Goal: Information Seeking & Learning: Check status

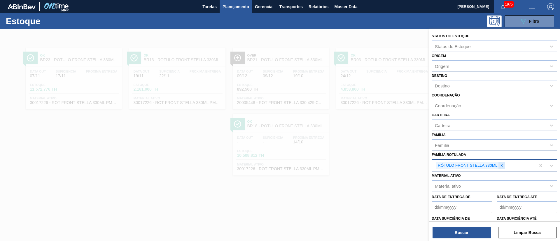
click at [501, 166] on icon at bounding box center [501, 165] width 2 height 2
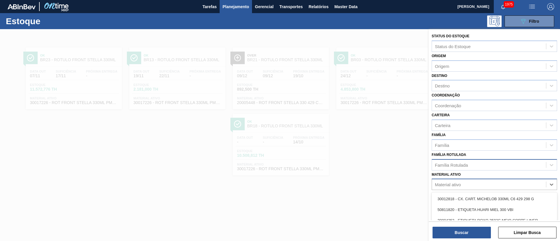
click at [458, 188] on div "Material ativo" at bounding box center [489, 184] width 114 height 8
paste ativo "30031247"
type ativo "30031247"
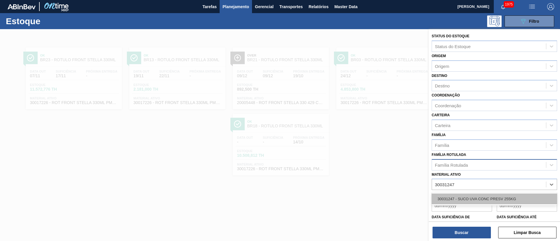
click at [461, 200] on div "30031247 - SUCO UVA CONC PRESV 255KG" at bounding box center [493, 199] width 125 height 11
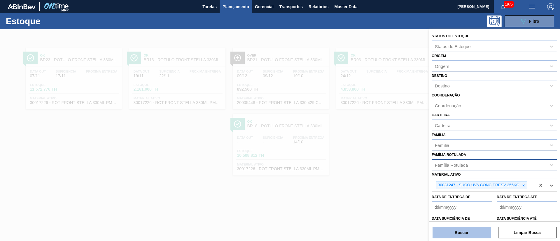
click at [463, 231] on button "Buscar" at bounding box center [461, 233] width 58 height 12
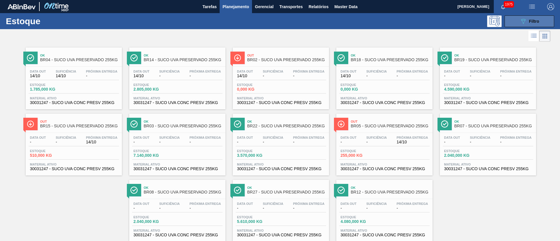
click at [524, 26] on button "089F7B8B-B2A5-4AFE-B5C0-19BA573D28AC Filtro" at bounding box center [529, 21] width 50 height 12
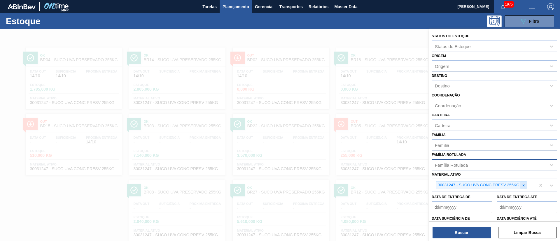
click at [525, 186] on icon at bounding box center [523, 185] width 4 height 4
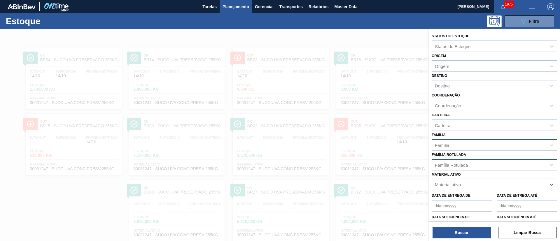
click at [453, 144] on div "Família" at bounding box center [489, 145] width 114 height 8
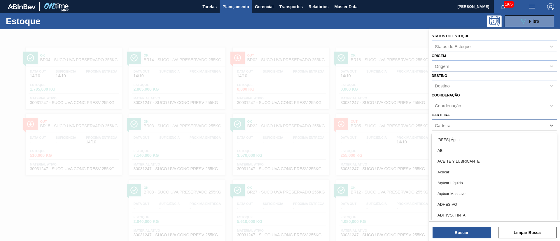
click at [444, 126] on div "Carteira" at bounding box center [442, 125] width 15 height 5
type input "rótulo p"
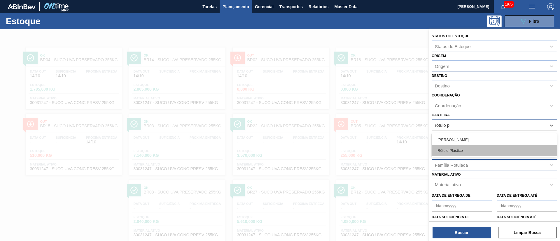
click at [450, 150] on div "Rótulo Plástico" at bounding box center [493, 150] width 125 height 11
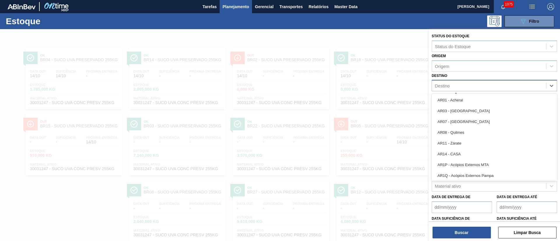
click at [457, 85] on div "Destino" at bounding box center [489, 86] width 114 height 8
type input "br14"
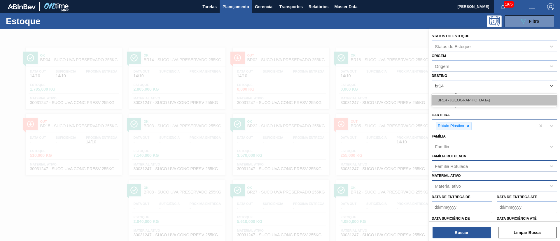
click at [456, 96] on div "BR14 - Curitibana" at bounding box center [493, 100] width 125 height 11
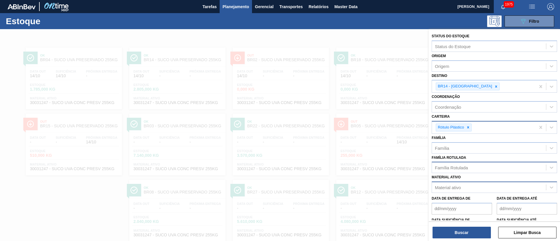
click at [466, 240] on div "Status do Estoque Status do Estoque Origem Origem Destino BR14 - Curitibana Coo…" at bounding box center [493, 135] width 131 height 213
click at [464, 233] on button "Buscar" at bounding box center [461, 233] width 58 height 12
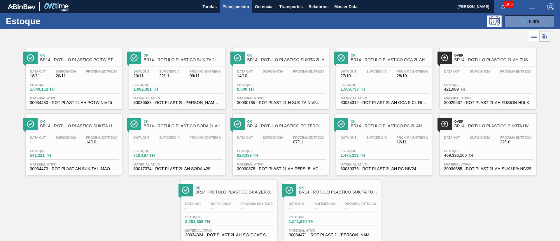
scroll to position [15, 0]
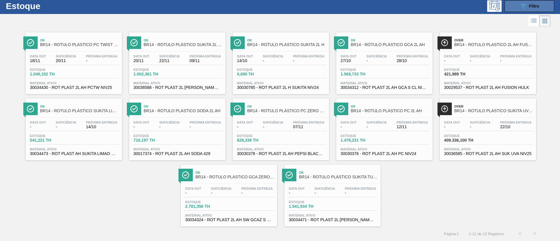
click at [524, 7] on icon "089F7B8B-B2A5-4AFE-B5C0-19BA573D28AC" at bounding box center [522, 6] width 7 height 7
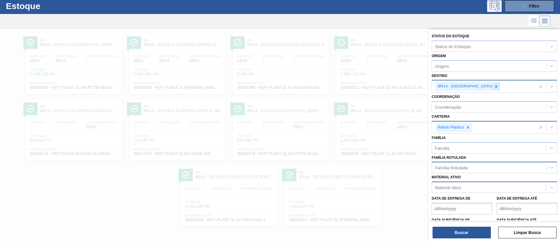
click at [494, 85] on icon at bounding box center [496, 87] width 4 height 4
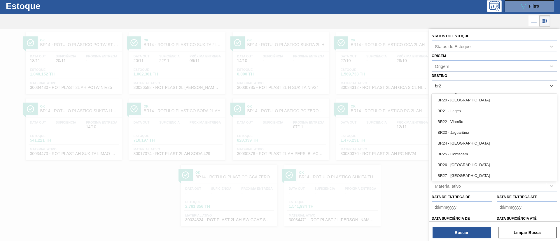
type input "br22"
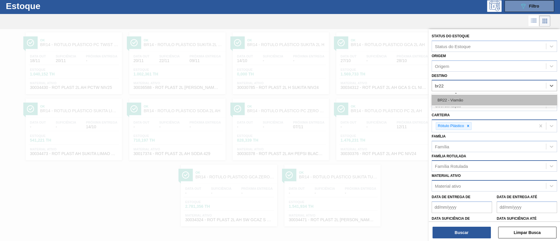
click at [459, 97] on div "BR22 - Viamão" at bounding box center [493, 100] width 125 height 11
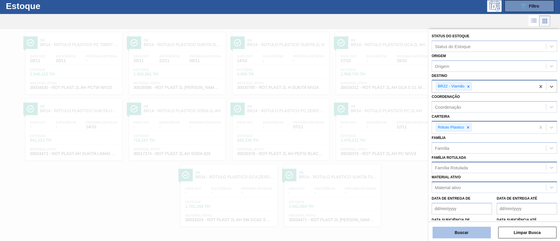
click at [456, 232] on button "Buscar" at bounding box center [461, 233] width 58 height 12
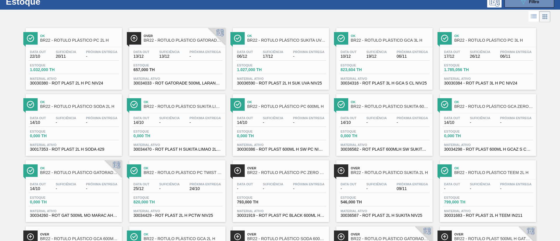
scroll to position [16, 0]
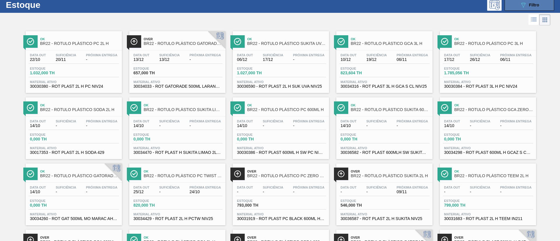
click at [525, 5] on icon "089F7B8B-B2A5-4AFE-B5C0-19BA573D28AC" at bounding box center [522, 4] width 7 height 7
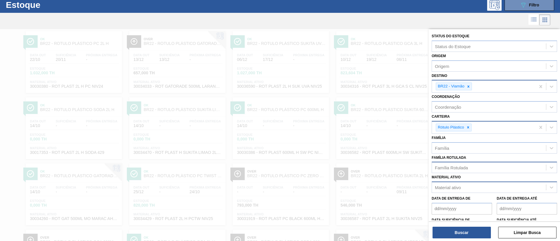
click at [453, 187] on div "Material ativo" at bounding box center [448, 187] width 26 height 5
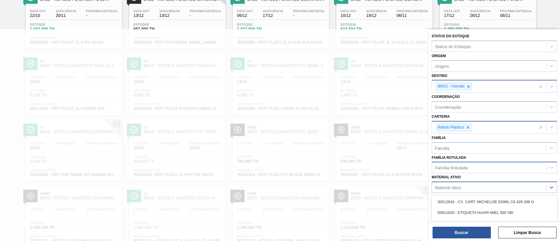
paste ativo "30036590"
type ativo "30036590"
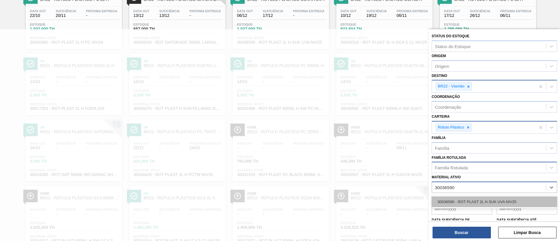
click at [462, 201] on div "30036590 - ROT PLAST 2L H SUK UVA NIV25" at bounding box center [493, 201] width 125 height 11
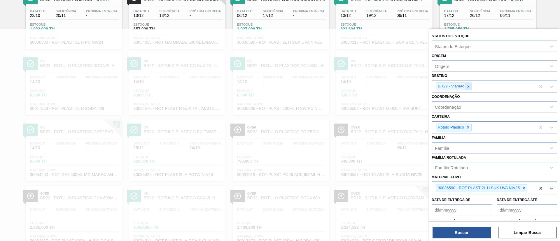
click at [470, 89] on div at bounding box center [468, 86] width 6 height 7
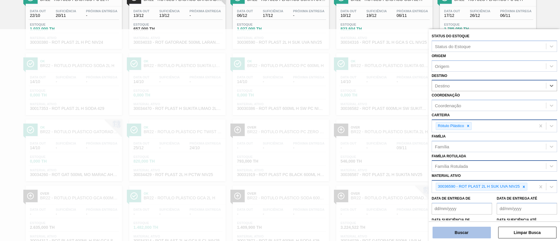
click at [456, 231] on button "Buscar" at bounding box center [461, 233] width 58 height 12
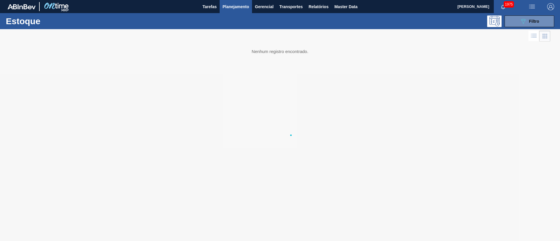
scroll to position [0, 0]
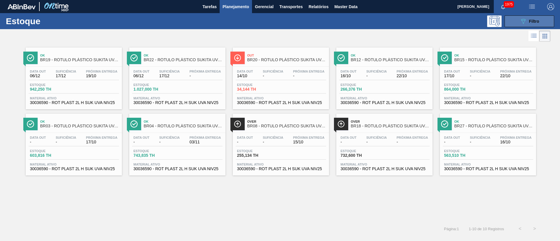
click at [524, 18] on icon "089F7B8B-B2A5-4AFE-B5C0-19BA573D28AC" at bounding box center [522, 21] width 7 height 7
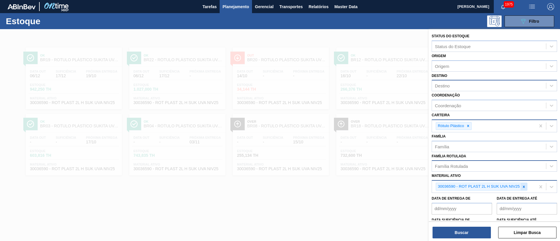
click at [523, 185] on icon at bounding box center [523, 187] width 4 height 4
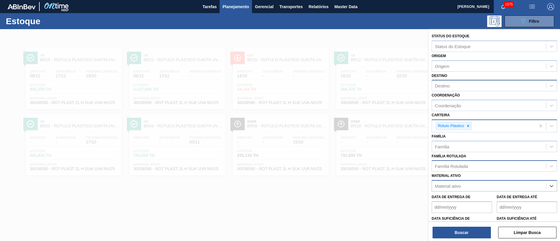
click at [450, 85] on div "Destino" at bounding box center [489, 86] width 114 height 8
type input "br07"
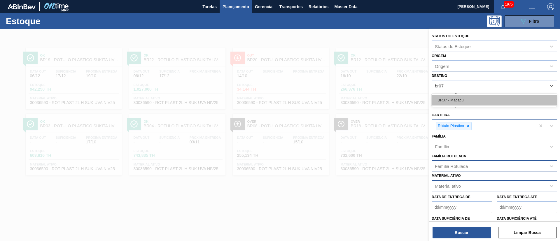
click at [445, 95] on div "BR07 - Macacu" at bounding box center [493, 100] width 125 height 11
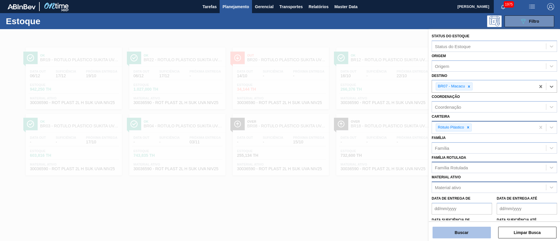
click at [442, 233] on button "Buscar" at bounding box center [461, 233] width 58 height 12
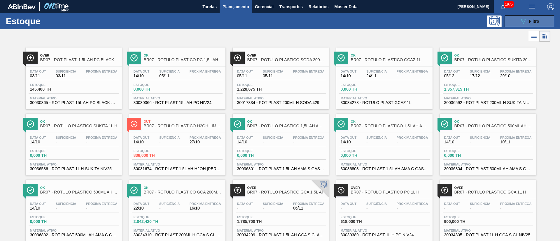
click at [543, 20] on button "089F7B8B-B2A5-4AFE-B5C0-19BA573D28AC Filtro" at bounding box center [529, 21] width 50 height 12
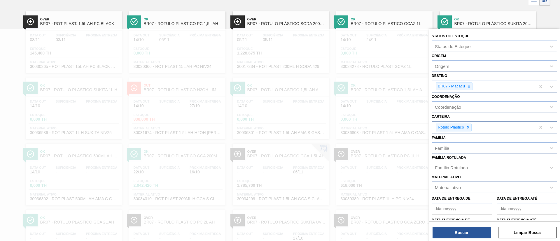
click at [451, 186] on div "Material ativo" at bounding box center [448, 187] width 26 height 5
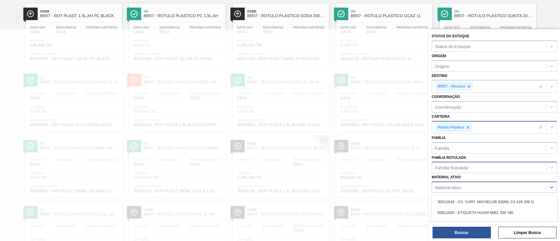
scroll to position [44, 0]
paste ativo "30036584"
type ativo "30036584"
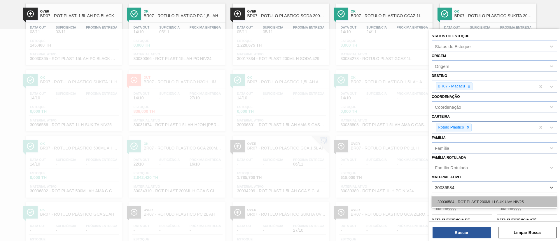
click at [465, 198] on div "30036584 - ROT PLAST 200ML H SUK UVA NIV25" at bounding box center [493, 201] width 125 height 11
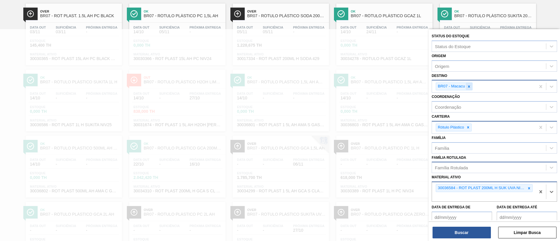
click at [469, 88] on icon at bounding box center [469, 87] width 4 height 4
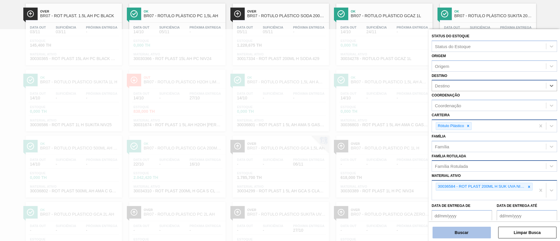
click at [458, 227] on button "Buscar" at bounding box center [461, 233] width 58 height 12
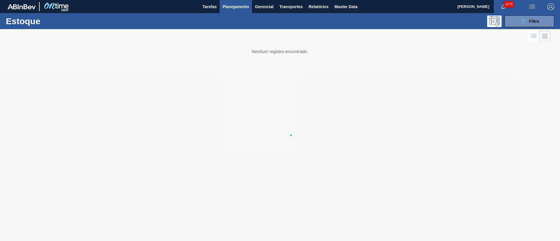
scroll to position [0, 0]
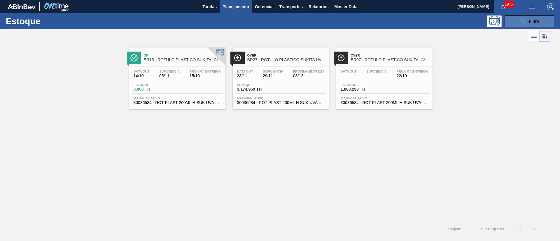
click at [530, 24] on button "089F7B8B-B2A5-4AFE-B5C0-19BA573D28AC Filtro" at bounding box center [529, 21] width 50 height 12
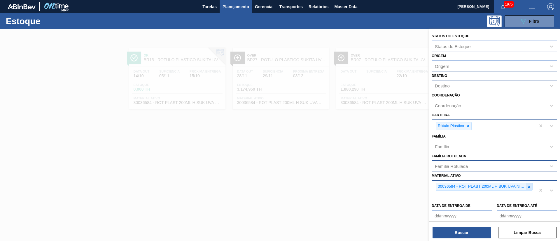
click at [527, 185] on icon at bounding box center [529, 187] width 4 height 4
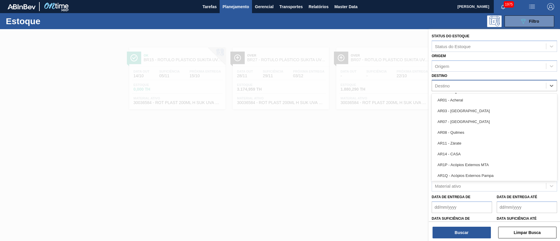
click at [457, 87] on div "Destino" at bounding box center [489, 86] width 114 height 8
type input "br14"
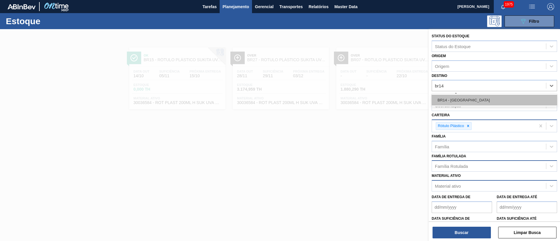
click at [450, 102] on div "BR14 - Curitibana" at bounding box center [493, 100] width 125 height 11
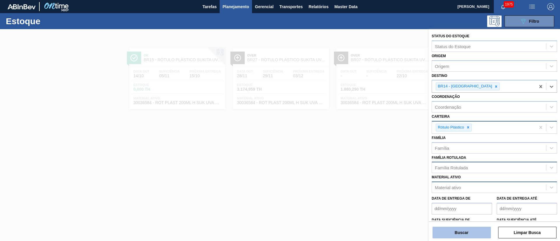
click at [454, 231] on button "Buscar" at bounding box center [461, 233] width 58 height 12
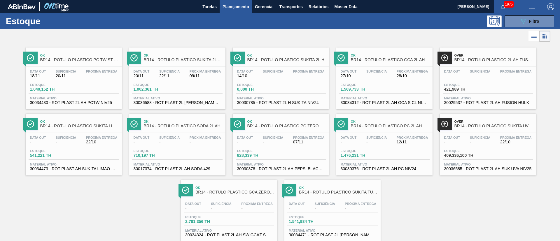
scroll to position [15, 0]
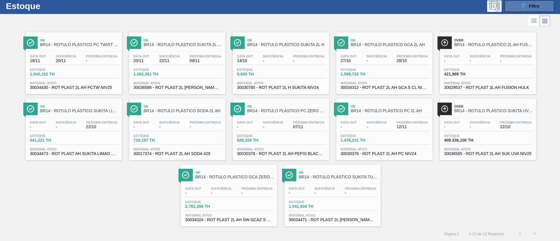
click at [534, 6] on span "Filtro" at bounding box center [534, 6] width 10 height 5
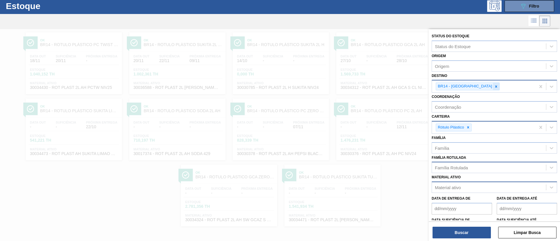
click at [493, 89] on div at bounding box center [496, 86] width 6 height 7
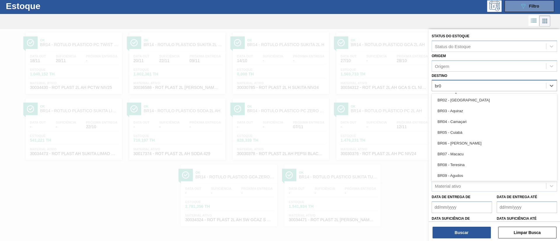
type input "br05"
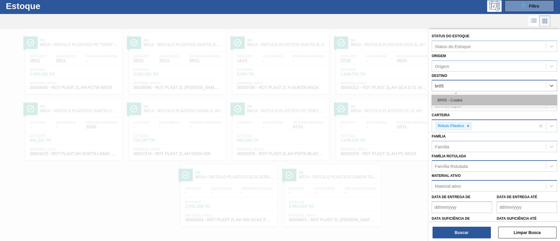
click at [459, 97] on div "BR05 - Cuiabá" at bounding box center [493, 100] width 125 height 11
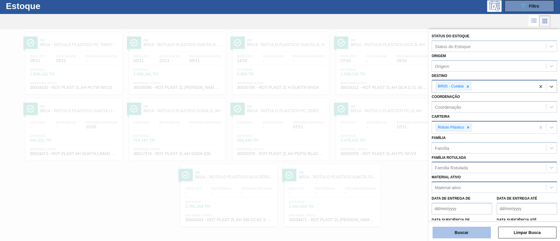
click at [451, 234] on button "Buscar" at bounding box center [461, 233] width 58 height 12
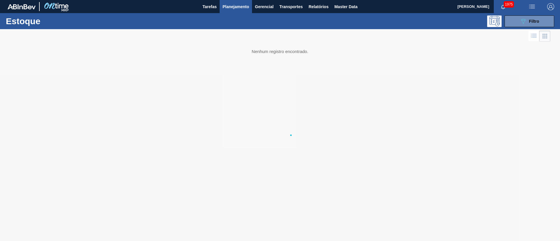
scroll to position [0, 0]
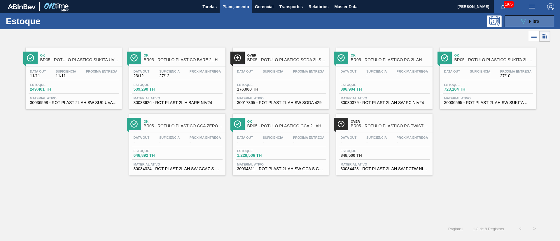
click at [526, 23] on icon "089F7B8B-B2A5-4AFE-B5C0-19BA573D28AC" at bounding box center [522, 21] width 7 height 7
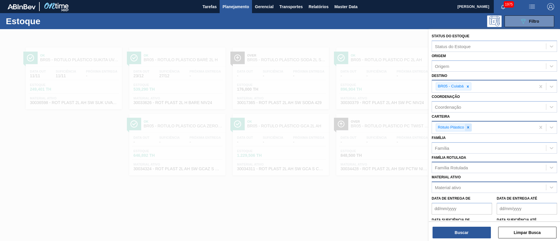
click at [468, 127] on icon at bounding box center [468, 127] width 2 height 2
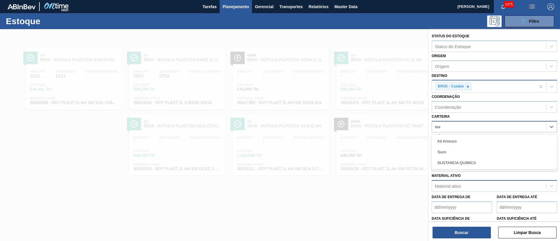
type input "suco"
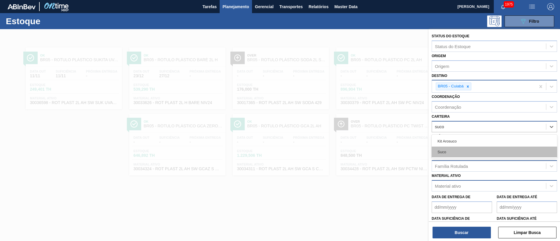
click at [459, 153] on div "Suco" at bounding box center [493, 152] width 125 height 11
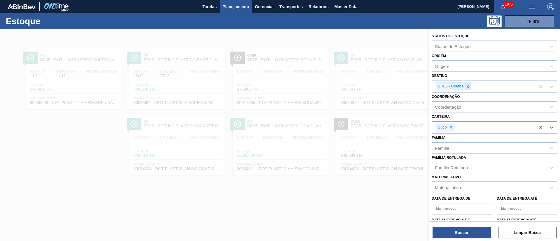
click at [470, 84] on div at bounding box center [467, 86] width 6 height 7
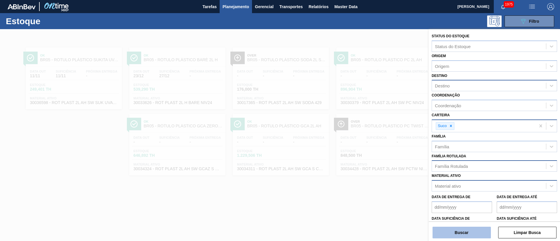
click at [457, 235] on button "Buscar" at bounding box center [461, 233] width 58 height 12
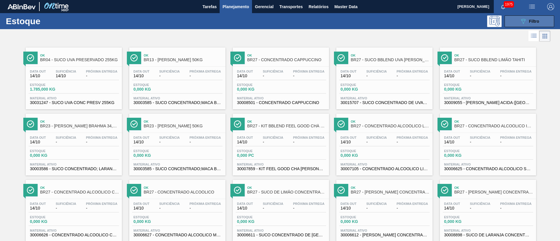
click at [533, 20] on span "Filtro" at bounding box center [534, 21] width 10 height 5
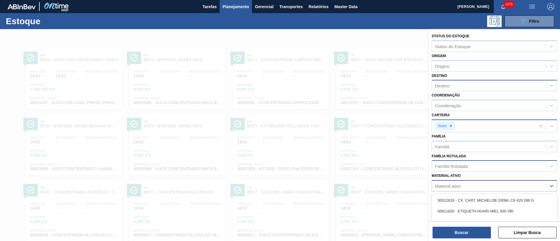
scroll to position [43, 0]
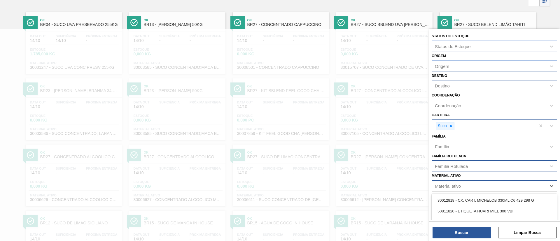
click at [441, 187] on div "Material ativo" at bounding box center [448, 186] width 26 height 5
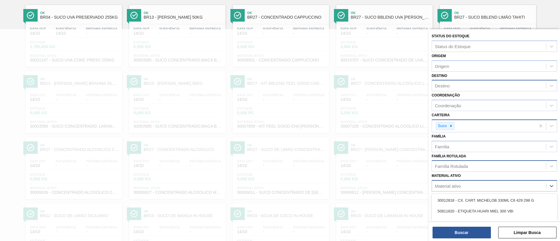
paste ativo "30034613"
type ativo "30034613"
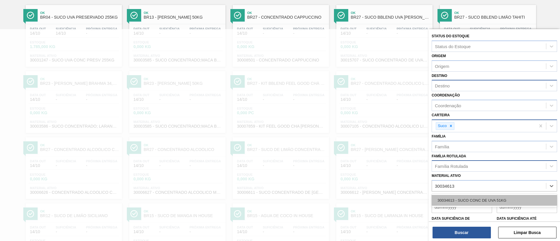
click at [466, 197] on div "30034613 - SUCO CONC DE UVA 51KG" at bounding box center [493, 200] width 125 height 11
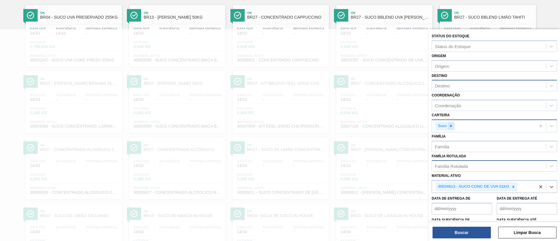
click at [451, 126] on icon at bounding box center [450, 126] width 2 height 2
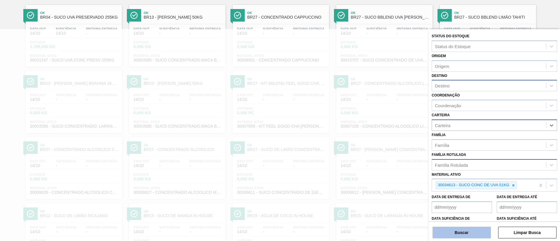
click at [455, 233] on button "Buscar" at bounding box center [461, 233] width 58 height 12
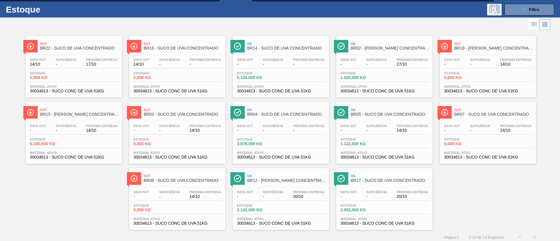
scroll to position [15, 0]
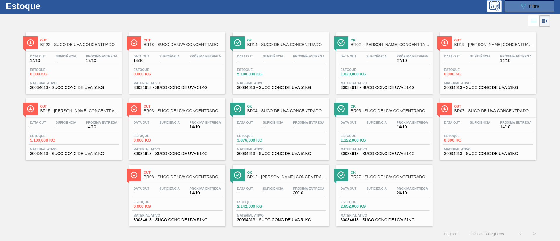
click at [523, 5] on icon at bounding box center [523, 6] width 4 height 5
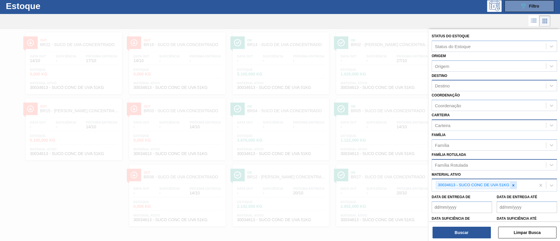
click at [511, 184] on div at bounding box center [513, 185] width 6 height 7
click at [456, 127] on div "Carteira" at bounding box center [489, 125] width 114 height 8
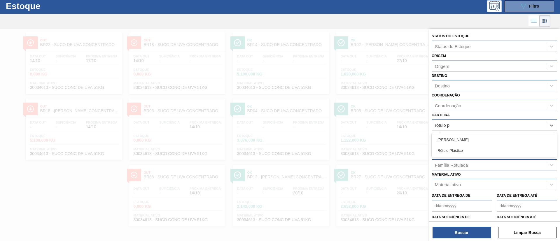
type input "rótulo pl"
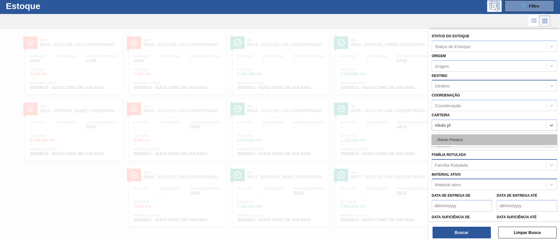
click at [457, 142] on div "Rótulo Plástico" at bounding box center [493, 139] width 125 height 11
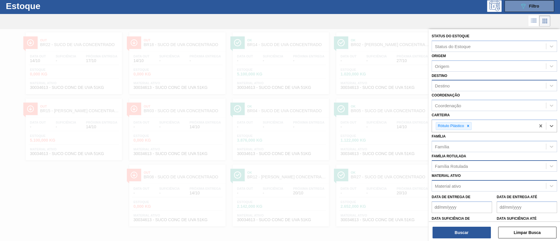
click at [449, 87] on div "Destino" at bounding box center [442, 85] width 15 height 5
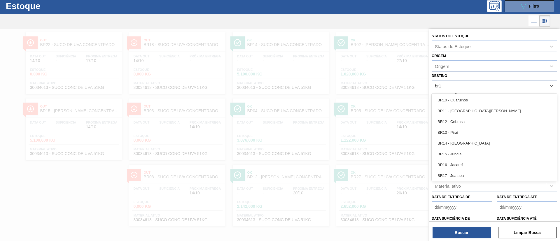
type input "br14"
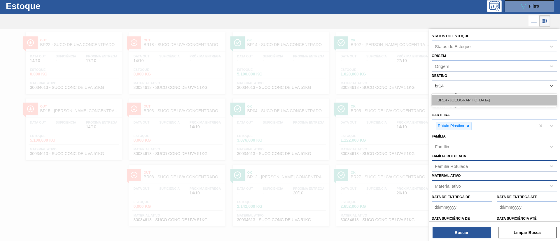
click at [445, 100] on div "BR14 - Curitibana" at bounding box center [493, 100] width 125 height 11
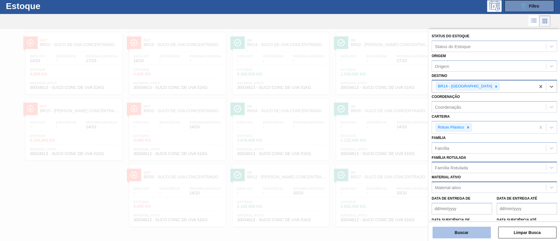
click at [465, 235] on button "Buscar" at bounding box center [461, 233] width 58 height 12
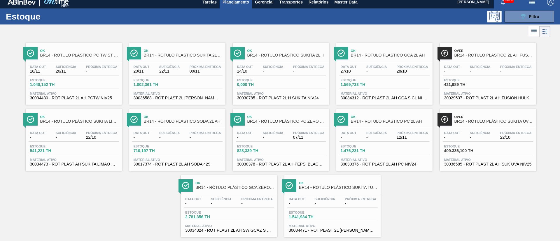
scroll to position [0, 0]
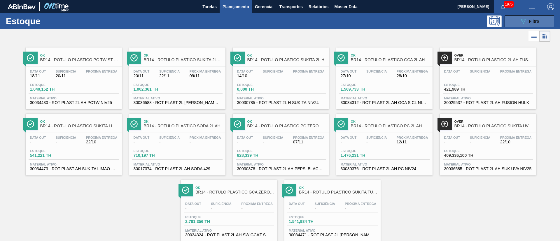
click at [521, 25] on button "089F7B8B-B2A5-4AFE-B5C0-19BA573D28AC Filtro" at bounding box center [529, 21] width 50 height 12
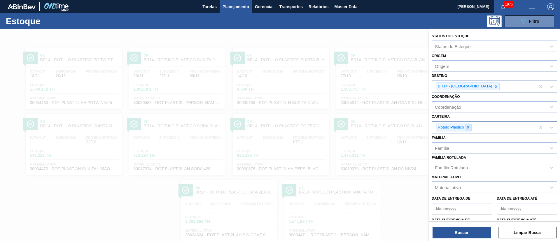
click at [467, 129] on icon at bounding box center [468, 127] width 4 height 4
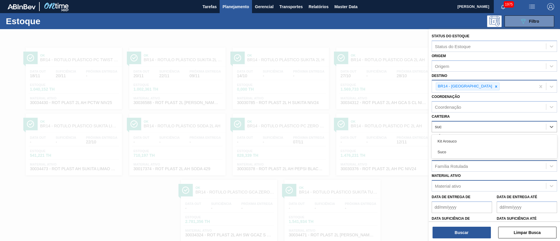
type input "suco"
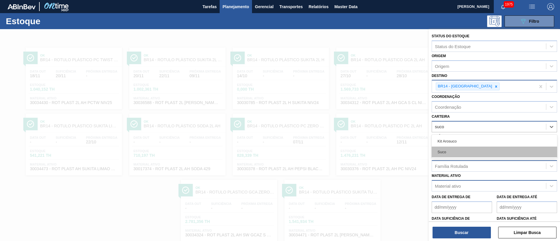
click at [453, 152] on div "Suco" at bounding box center [493, 152] width 125 height 11
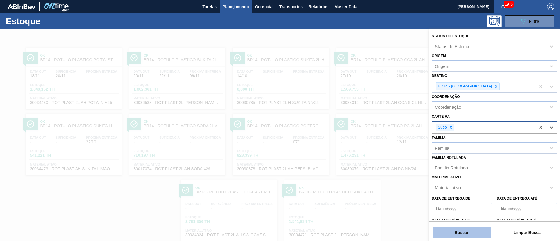
click at [450, 235] on button "Buscar" at bounding box center [461, 233] width 58 height 12
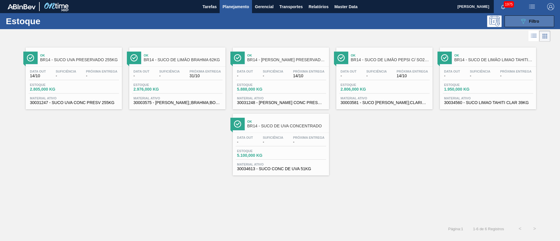
click at [523, 26] on button "089F7B8B-B2A5-4AFE-B5C0-19BA573D28AC Filtro" at bounding box center [529, 21] width 50 height 12
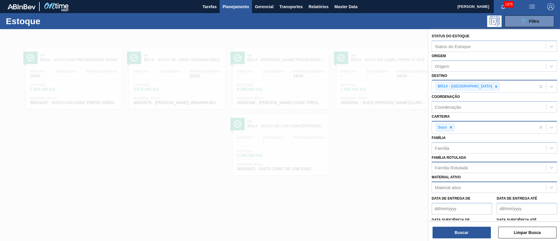
click at [460, 186] on div "Material ativo" at bounding box center [448, 187] width 26 height 5
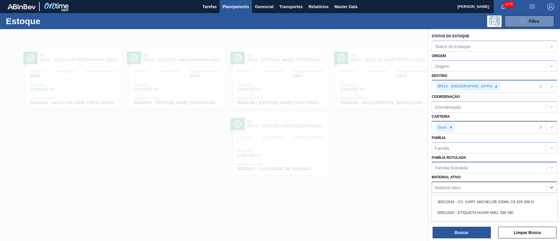
paste ativo "30034561"
type ativo "30034561"
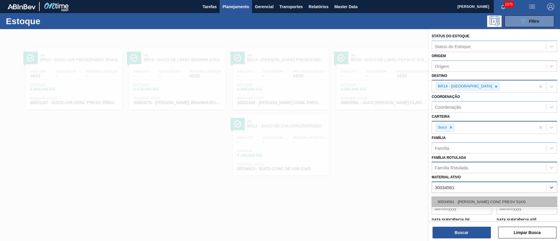
click at [471, 203] on div "30034561 - [PERSON_NAME] CONC PRESV 51KG" at bounding box center [493, 201] width 125 height 11
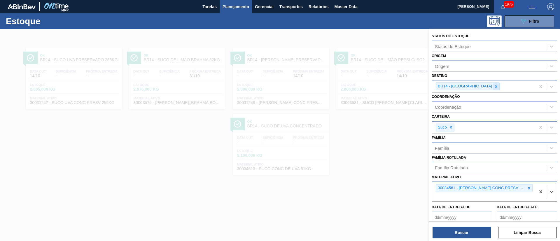
click at [493, 85] on div at bounding box center [496, 86] width 6 height 7
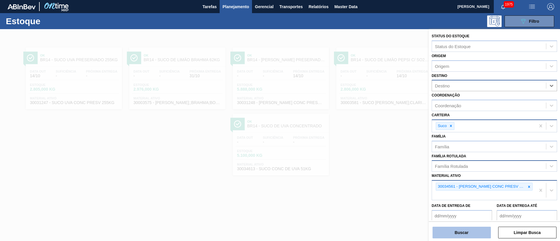
click at [452, 231] on button "Buscar" at bounding box center [461, 233] width 58 height 12
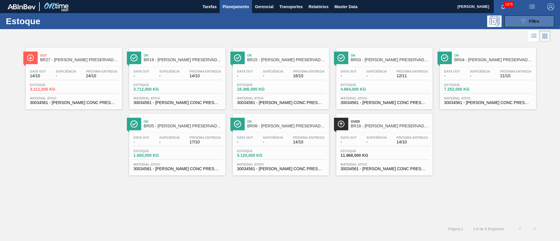
click at [520, 24] on icon "089F7B8B-B2A5-4AFE-B5C0-19BA573D28AC" at bounding box center [522, 21] width 7 height 7
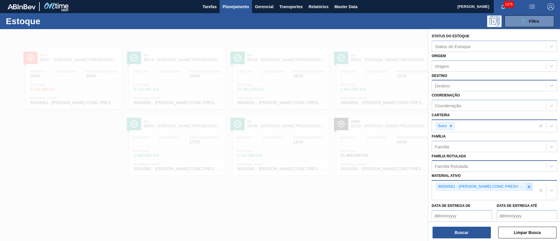
click at [527, 185] on icon at bounding box center [529, 187] width 4 height 4
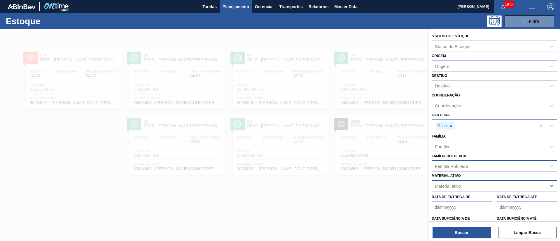
click at [467, 167] on div "Família Rotulada" at bounding box center [451, 166] width 33 height 5
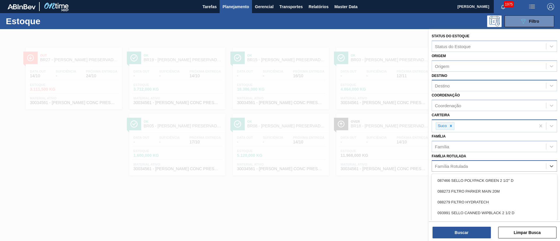
paste Rotulada "SUCO LARANJA PRESERVADO 63,5KG"
type Rotulada "SUCO LARANJA PRESERVADO 63,5KG"
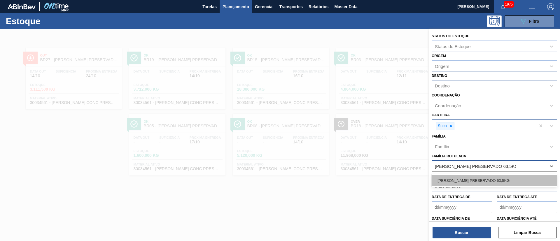
click at [465, 182] on div "SUCO LARANJA PRESERVADO 63,5KG" at bounding box center [493, 180] width 125 height 11
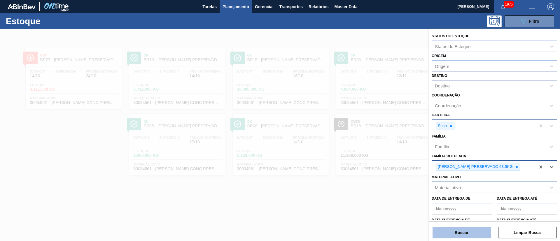
click at [465, 231] on button "Buscar" at bounding box center [461, 233] width 58 height 12
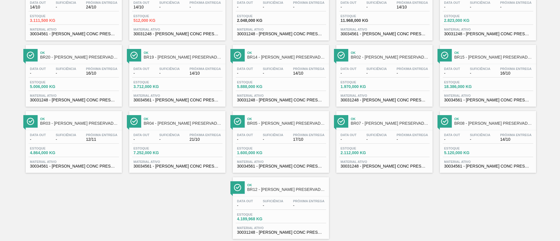
scroll to position [81, 0]
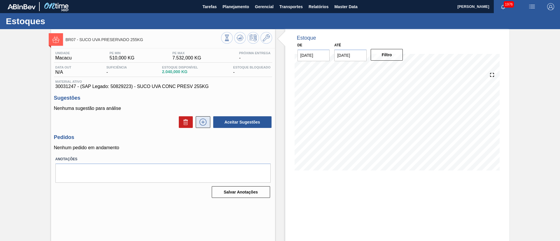
click at [203, 125] on icon at bounding box center [202, 122] width 7 height 7
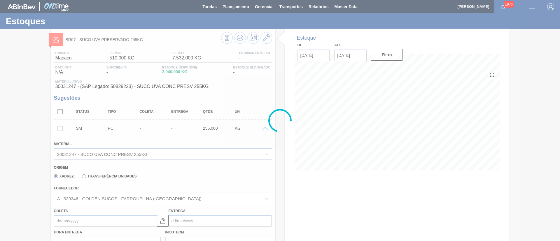
click at [95, 175] on div at bounding box center [280, 120] width 560 height 241
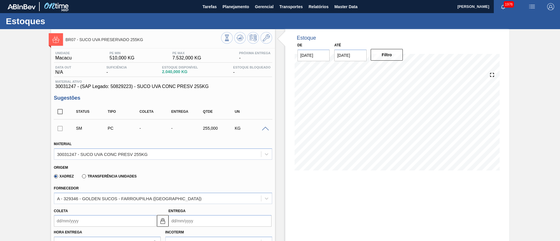
click at [86, 175] on label "Transferência Unidades" at bounding box center [109, 176] width 54 height 4
click at [81, 177] on input "Transferência Unidades" at bounding box center [81, 177] width 0 height 0
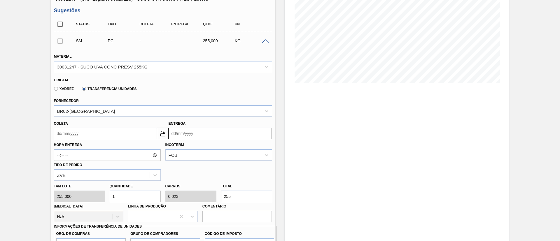
click at [94, 197] on div "Tam lote 255,000 Quantidade 1 Carros 0,023 Total 255 Doca N/A Linha de Produção…" at bounding box center [163, 202] width 223 height 42
type input "8"
type input "0,182"
type input "2.040"
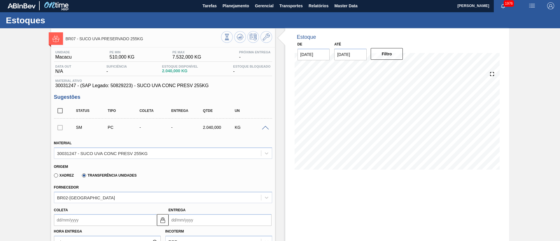
scroll to position [0, 0]
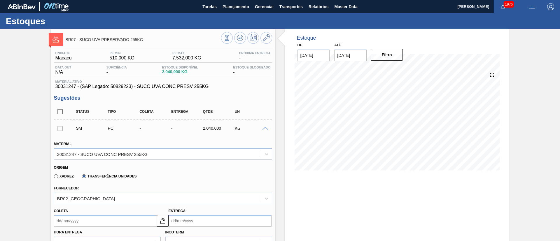
type input "8"
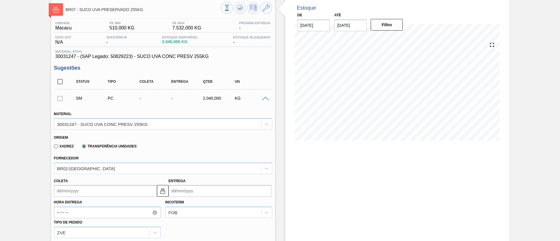
scroll to position [44, 0]
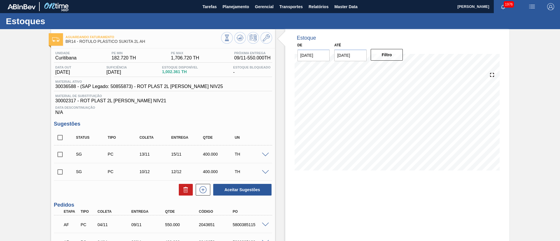
scroll to position [44, 0]
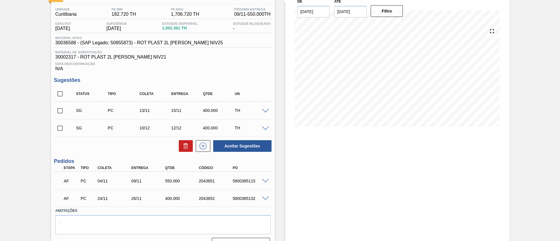
click at [263, 179] on span at bounding box center [265, 181] width 7 height 4
type input "1,375"
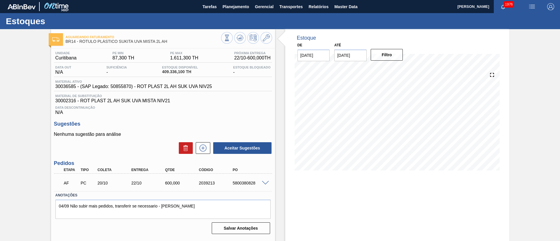
click at [264, 183] on span at bounding box center [265, 183] width 7 height 4
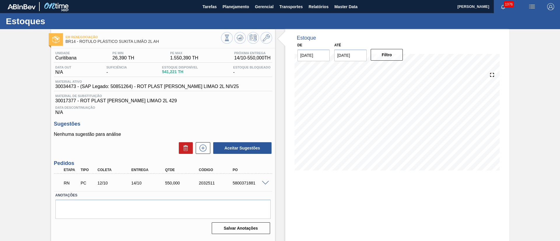
click at [265, 182] on span at bounding box center [265, 183] width 7 height 4
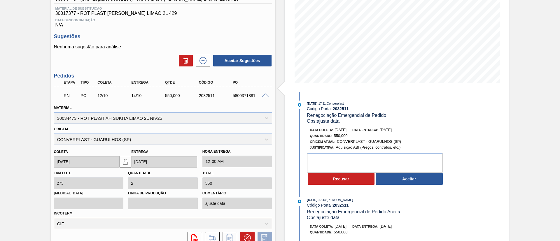
scroll to position [139, 0]
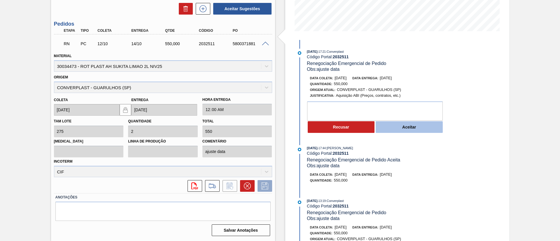
click at [405, 127] on button "Aceitar" at bounding box center [408, 127] width 67 height 12
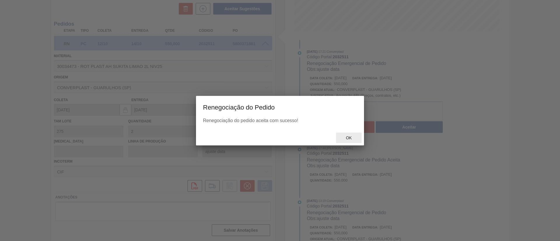
click at [347, 138] on span "Ok" at bounding box center [348, 138] width 15 height 5
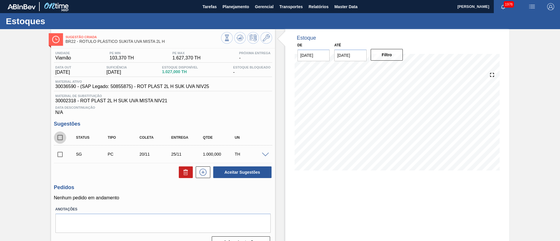
click at [59, 136] on input "checkbox" at bounding box center [60, 137] width 12 height 12
checkbox input "true"
click at [182, 172] on icon at bounding box center [185, 172] width 7 height 7
checkbox input "false"
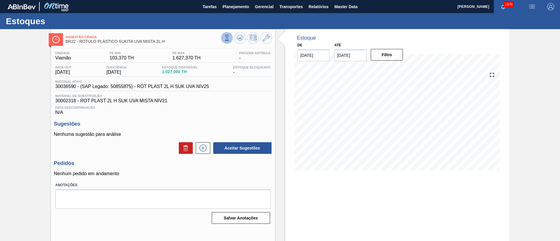
click at [225, 35] on icon at bounding box center [227, 35] width 4 height 1
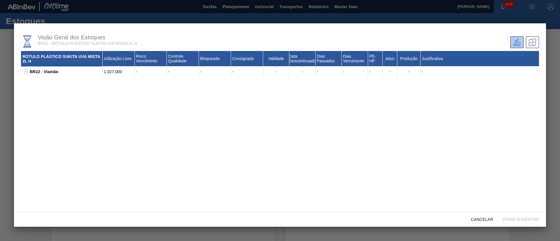
click at [24, 71] on icon at bounding box center [26, 71] width 4 height 4
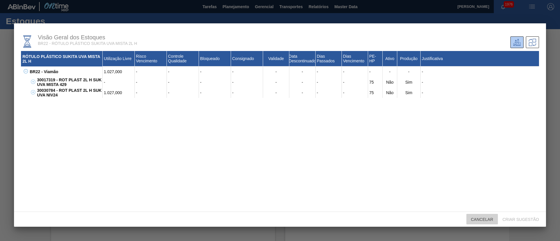
click at [482, 220] on span "Cancelar" at bounding box center [481, 219] width 31 height 5
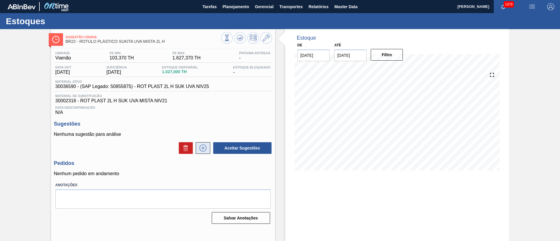
click at [204, 148] on icon at bounding box center [202, 148] width 9 height 7
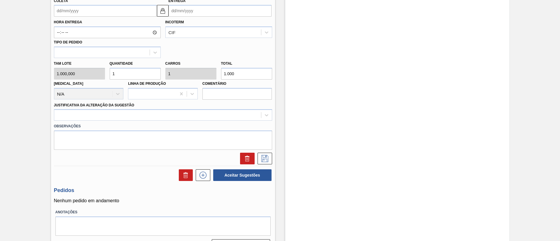
scroll to position [251, 0]
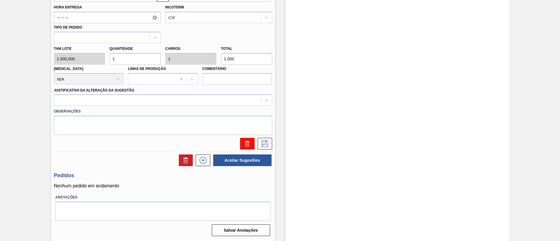
click at [248, 145] on icon at bounding box center [248, 144] width 0 height 3
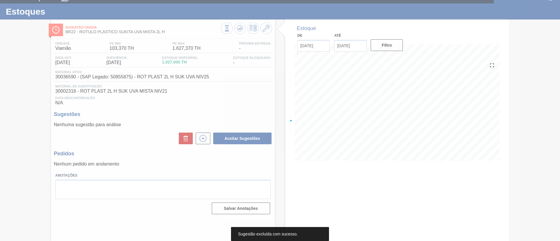
scroll to position [10, 0]
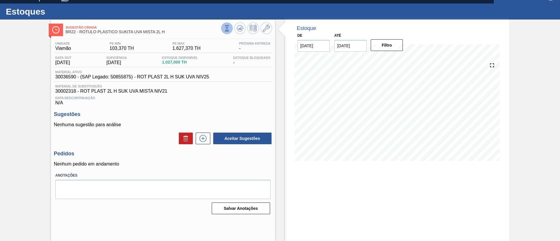
click at [226, 29] on icon at bounding box center [226, 29] width 0 height 0
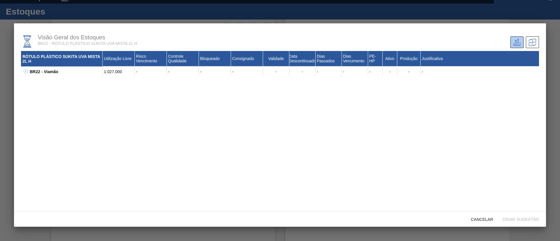
click at [23, 71] on button at bounding box center [25, 72] width 6 height 6
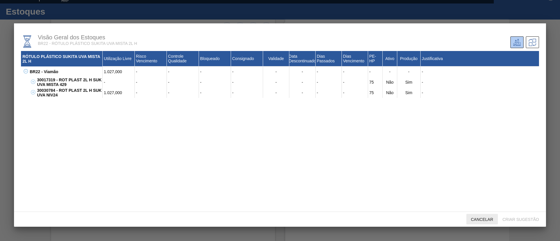
click at [475, 217] on span "Cancelar" at bounding box center [481, 219] width 31 height 5
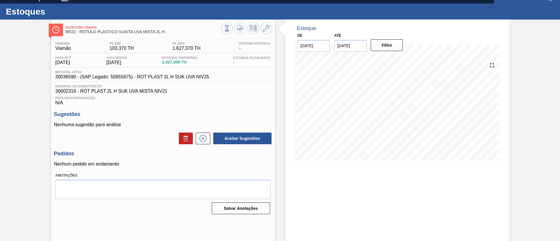
click at [61, 76] on span "30036590 - (SAP Legado: 50855875) - ROT PLAST 2L H SUK UVA NIV25" at bounding box center [132, 76] width 154 height 5
copy span "30036590"
click at [225, 28] on icon at bounding box center [227, 28] width 6 height 6
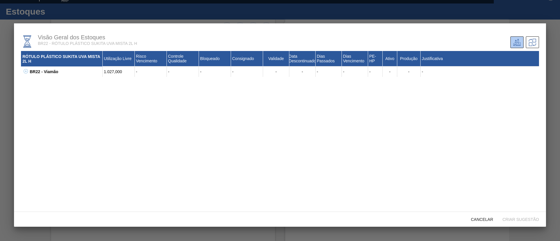
click at [28, 71] on icon at bounding box center [26, 71] width 4 height 4
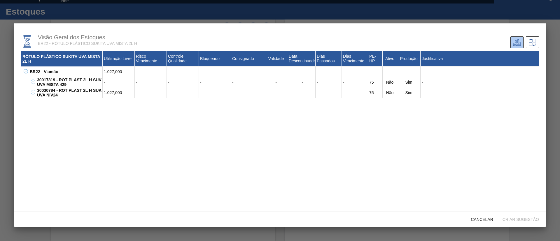
click at [45, 91] on div "30030784 - ROT PLAST 2L H SUK UVA NIV24" at bounding box center [69, 92] width 67 height 10
copy div "30030784"
click at [472, 217] on span "Cancelar" at bounding box center [481, 219] width 31 height 5
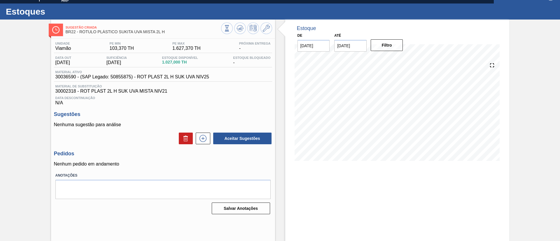
click at [59, 77] on span "30036590 - (SAP Legado: 50855875) - ROT PLAST 2L H SUK UVA NIV25" at bounding box center [132, 76] width 154 height 5
copy span "30036590"
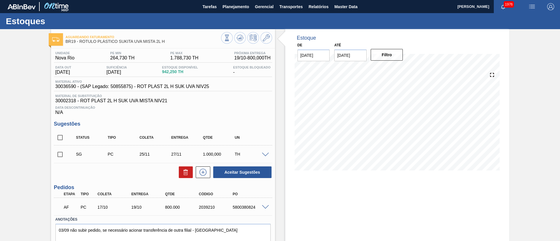
scroll to position [22, 0]
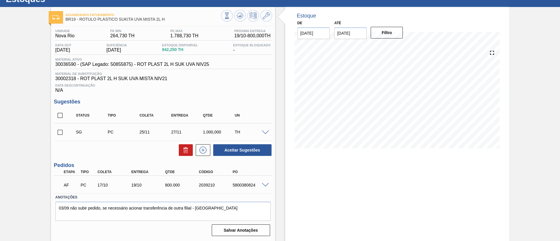
click at [265, 185] on span at bounding box center [265, 185] width 7 height 4
type input "1.000"
type input "0,8"
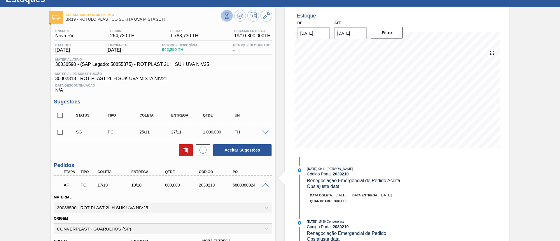
click at [222, 14] on button at bounding box center [227, 16] width 12 height 12
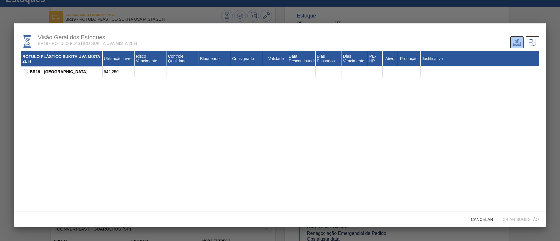
click at [25, 70] on icon at bounding box center [26, 71] width 4 height 4
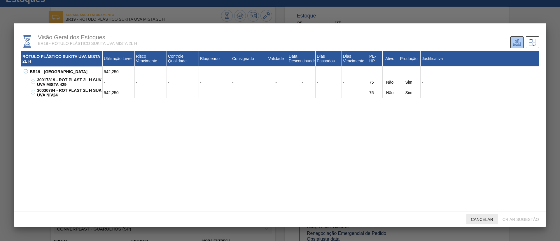
click at [487, 216] on div "Cancelar" at bounding box center [481, 219] width 31 height 11
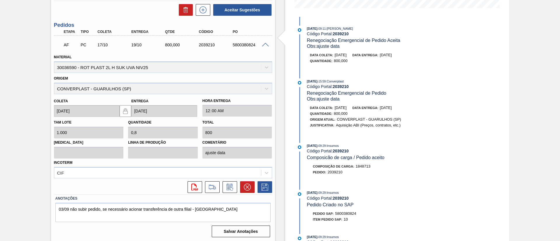
scroll to position [163, 0]
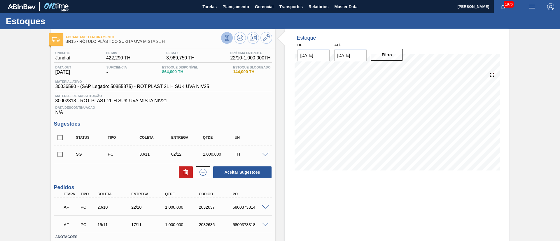
click at [224, 36] on icon at bounding box center [227, 38] width 6 height 6
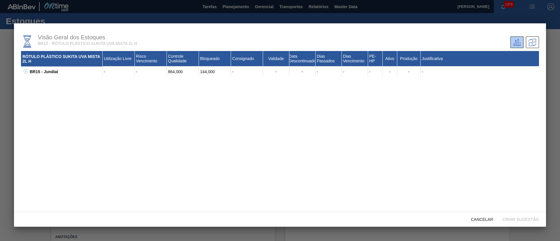
click at [25, 71] on icon at bounding box center [26, 71] width 4 height 4
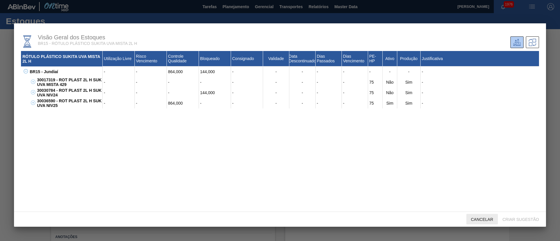
click at [479, 217] on span "Cancelar" at bounding box center [481, 219] width 31 height 5
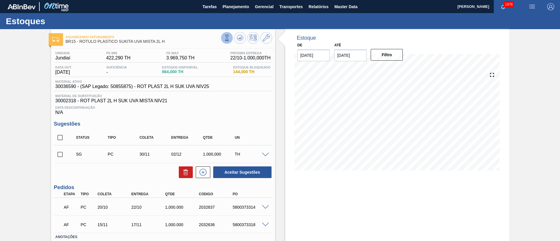
click at [226, 43] on button at bounding box center [227, 38] width 12 height 12
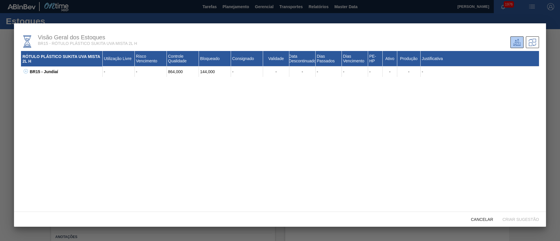
click at [26, 71] on icon at bounding box center [26, 71] width 4 height 4
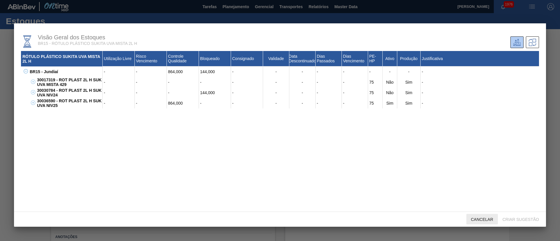
click at [472, 218] on span "Cancelar" at bounding box center [481, 219] width 31 height 5
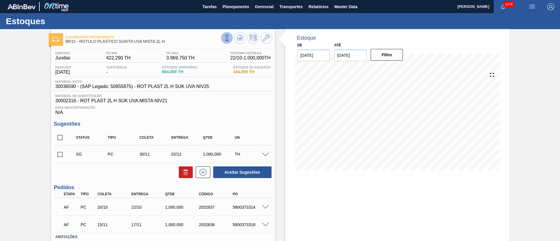
click at [223, 42] on button at bounding box center [227, 38] width 12 height 12
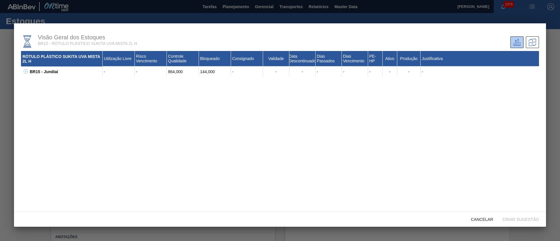
click at [27, 69] on icon at bounding box center [26, 71] width 4 height 4
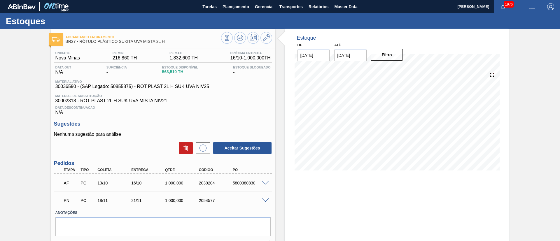
click at [263, 181] on span at bounding box center [265, 183] width 7 height 4
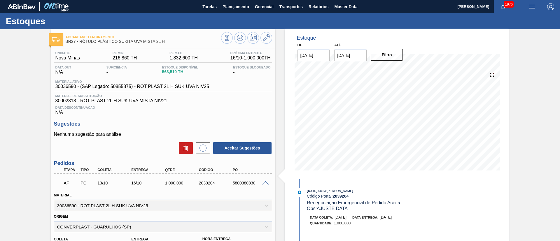
scroll to position [87, 0]
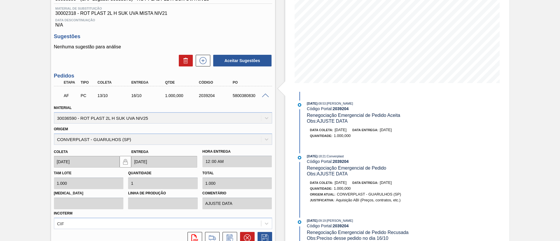
click at [263, 95] on span at bounding box center [265, 96] width 7 height 4
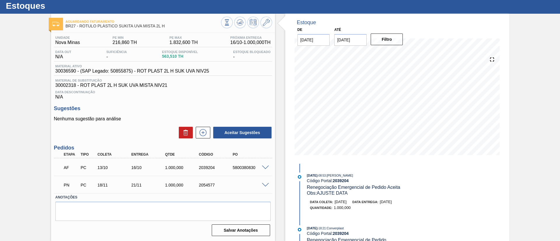
scroll to position [15, 0]
click at [265, 183] on span at bounding box center [265, 185] width 7 height 4
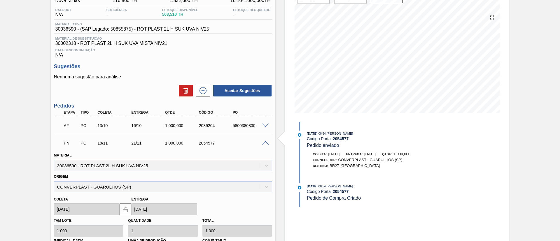
scroll to position [44, 0]
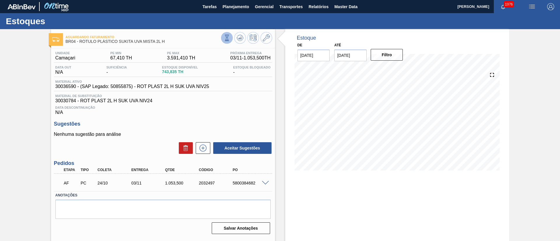
click at [225, 33] on button at bounding box center [227, 38] width 12 height 12
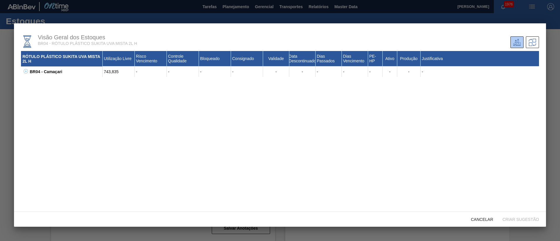
click at [24, 70] on icon at bounding box center [26, 71] width 4 height 4
click at [476, 218] on span "Cancelar" at bounding box center [481, 219] width 31 height 5
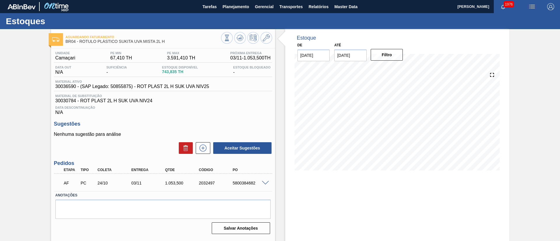
click at [266, 183] on span at bounding box center [265, 183] width 7 height 4
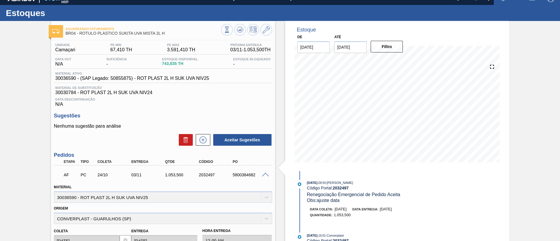
scroll to position [52, 0]
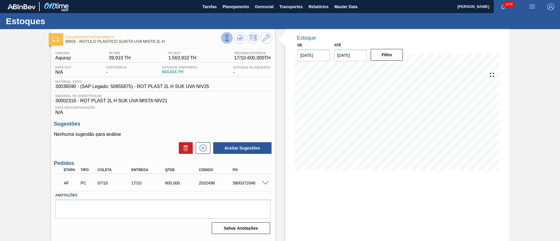
click at [230, 37] on button at bounding box center [227, 38] width 12 height 12
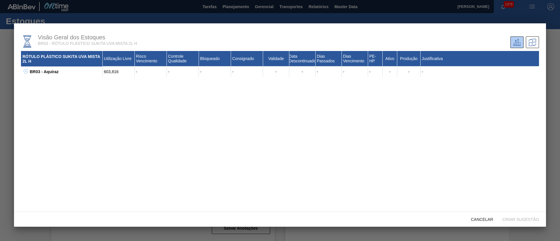
click at [25, 71] on icon at bounding box center [26, 71] width 4 height 4
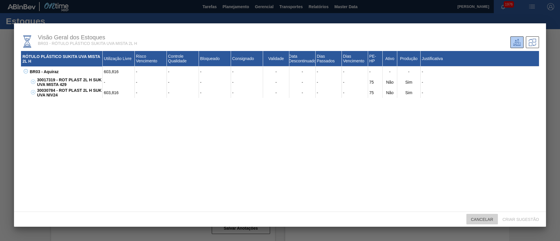
click at [479, 222] on div "Cancelar" at bounding box center [481, 219] width 31 height 11
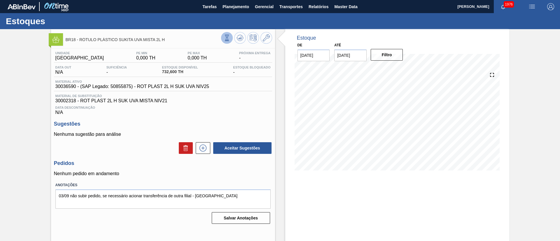
click at [228, 33] on button at bounding box center [227, 38] width 12 height 12
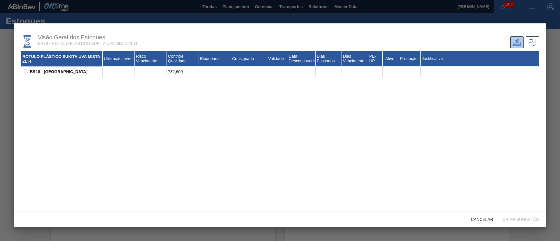
click at [24, 69] on icon at bounding box center [26, 71] width 4 height 4
click at [478, 218] on span "Cancelar" at bounding box center [481, 219] width 31 height 5
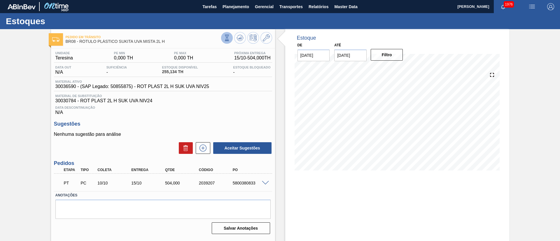
click at [225, 39] on icon at bounding box center [226, 38] width 3 height 6
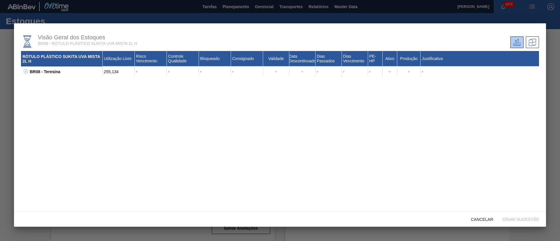
click at [24, 69] on icon at bounding box center [26, 71] width 4 height 4
click at [476, 222] on div "Cancelar" at bounding box center [481, 219] width 31 height 11
click at [479, 218] on div "Estoque De 14/10/2025 Até 29/11/2025 Filtro" at bounding box center [397, 139] width 224 height 221
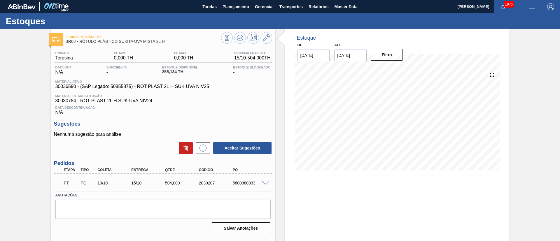
click at [262, 183] on span at bounding box center [265, 183] width 7 height 4
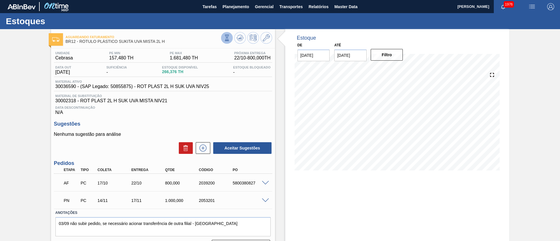
click at [228, 38] on icon at bounding box center [227, 38] width 6 height 6
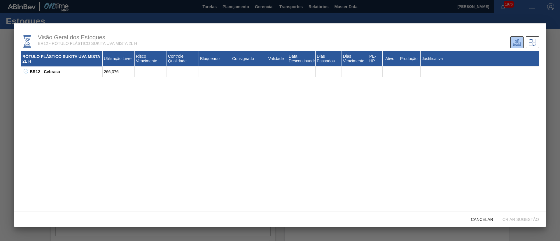
click at [24, 71] on icon at bounding box center [26, 71] width 4 height 4
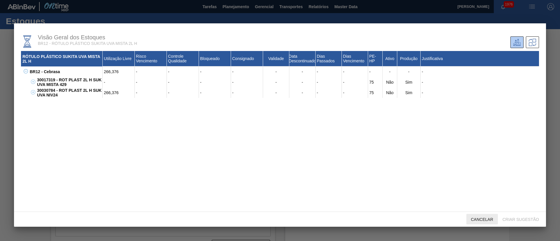
click at [470, 215] on div "Cancelar" at bounding box center [481, 219] width 31 height 11
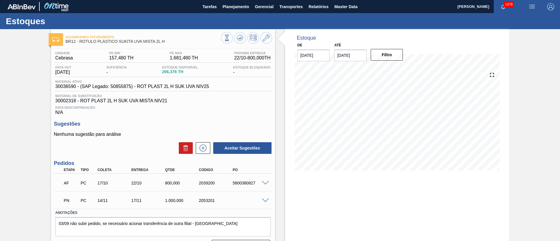
click at [267, 182] on span at bounding box center [265, 183] width 7 height 4
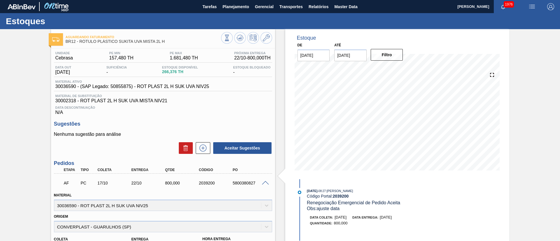
scroll to position [44, 0]
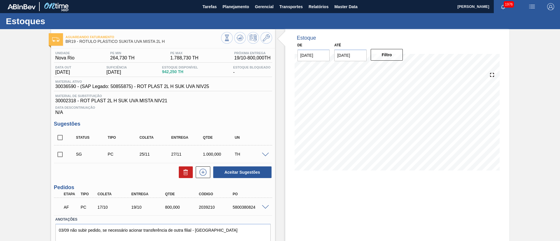
click at [263, 205] on span at bounding box center [265, 207] width 7 height 4
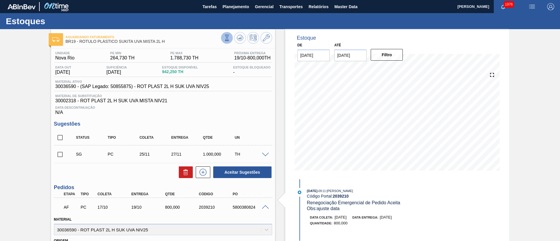
click at [226, 36] on icon at bounding box center [227, 37] width 2 height 2
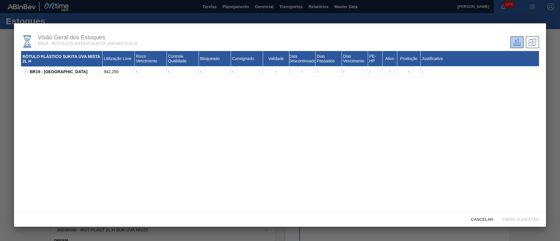
click at [26, 73] on icon at bounding box center [26, 71] width 4 height 4
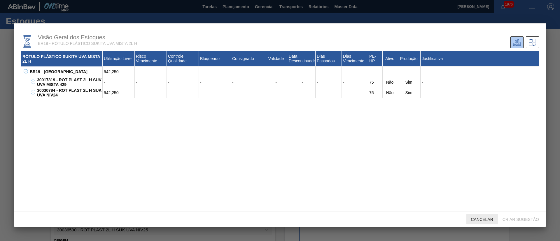
click at [481, 218] on span "Cancelar" at bounding box center [481, 219] width 31 height 5
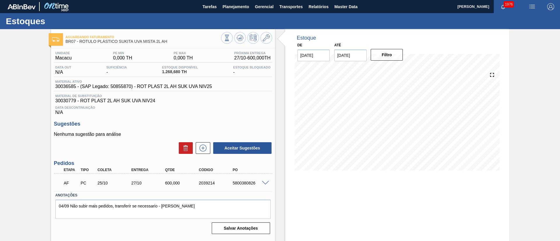
click at [262, 182] on span at bounding box center [265, 183] width 7 height 4
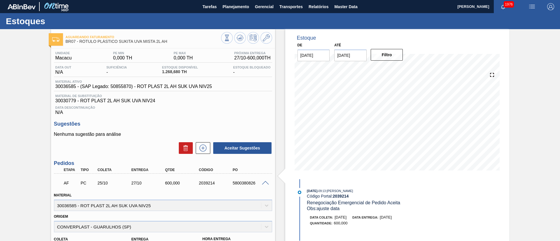
click at [262, 182] on span at bounding box center [265, 183] width 7 height 4
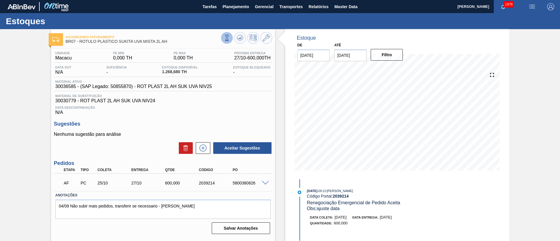
click at [224, 38] on icon at bounding box center [227, 38] width 6 height 6
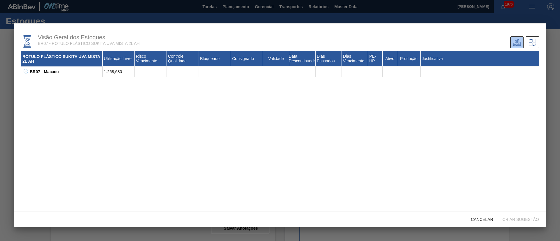
click at [24, 71] on icon at bounding box center [26, 71] width 4 height 4
click at [476, 221] on span "Cancelar" at bounding box center [481, 219] width 31 height 5
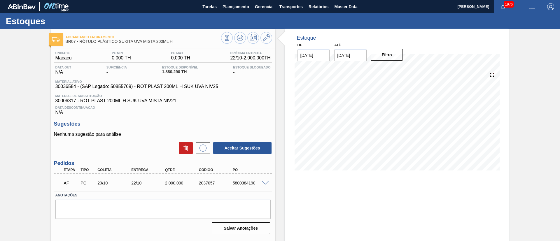
click at [266, 181] on span at bounding box center [265, 183] width 7 height 4
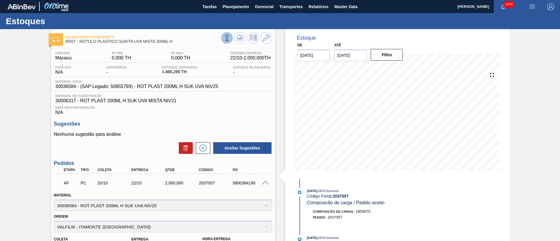
click at [228, 32] on button at bounding box center [227, 38] width 12 height 12
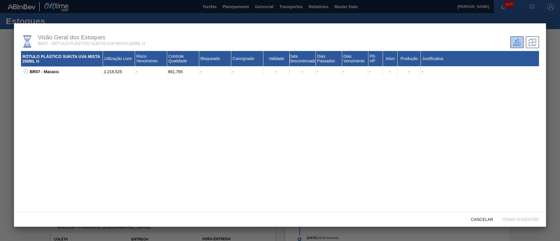
click at [24, 71] on icon at bounding box center [26, 71] width 4 height 4
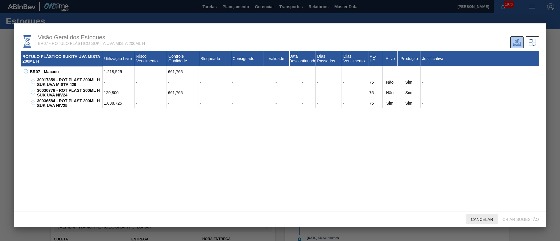
click at [482, 217] on div "Cancelar" at bounding box center [481, 219] width 31 height 11
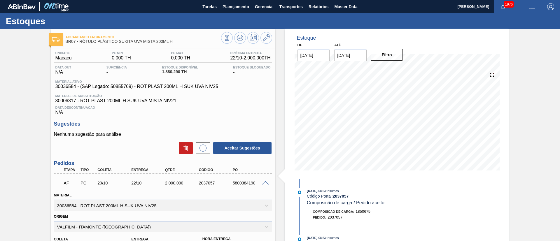
click at [59, 88] on span "30036584 - (SAP Legado: 50855769) - ROT PLAST 200ML H SUK UVA NIV25" at bounding box center [136, 86] width 163 height 5
copy span "30036584"
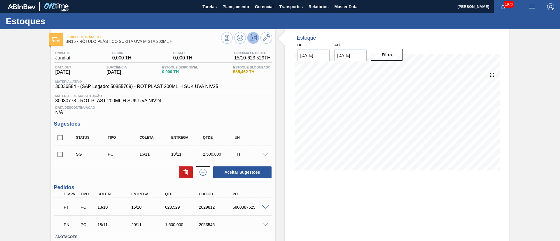
scroll to position [40, 0]
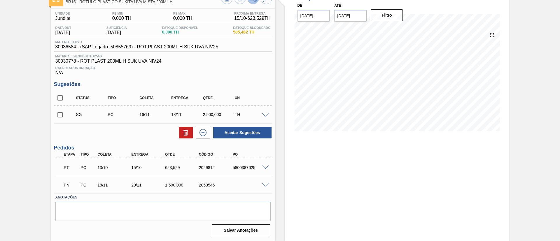
click at [263, 166] on span at bounding box center [265, 168] width 7 height 4
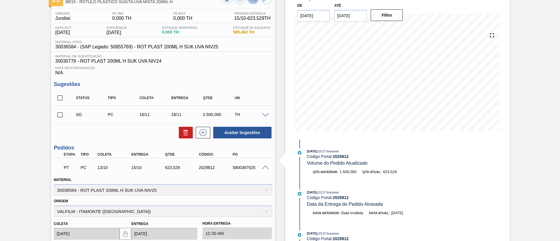
click at [263, 166] on span at bounding box center [265, 168] width 7 height 4
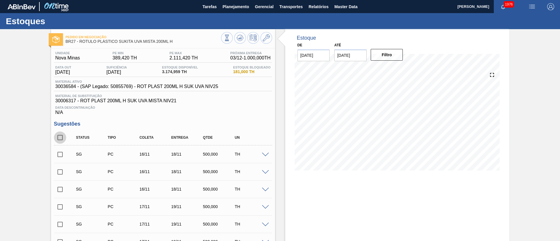
click at [61, 135] on input "checkbox" at bounding box center [60, 137] width 12 height 12
checkbox input "true"
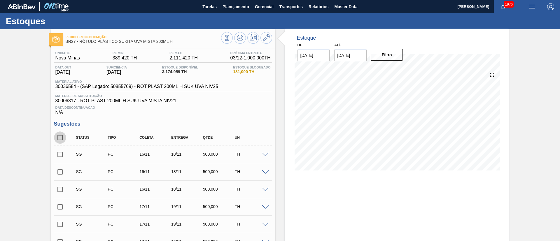
checkbox input "true"
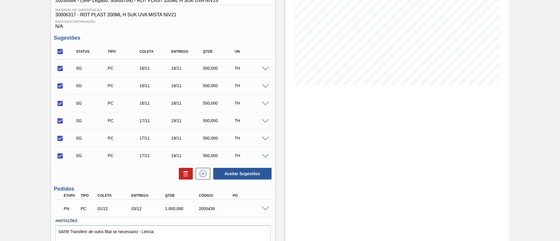
scroll to position [110, 0]
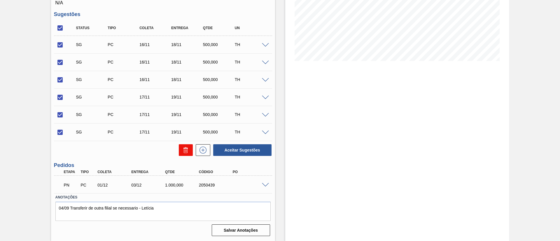
click at [182, 150] on icon at bounding box center [185, 150] width 7 height 7
checkbox input "false"
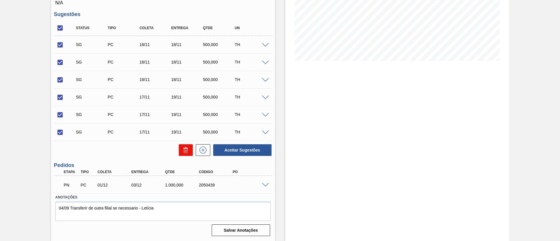
checkbox input "false"
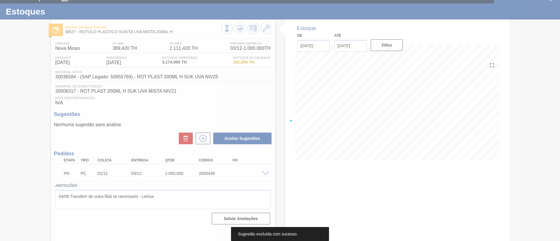
scroll to position [10, 0]
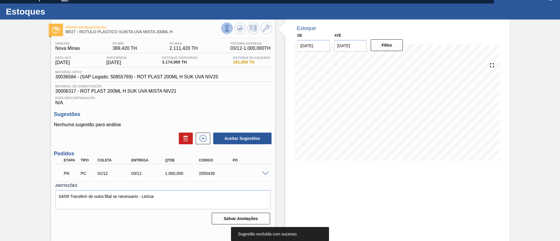
click at [227, 28] on icon at bounding box center [227, 28] width 6 height 6
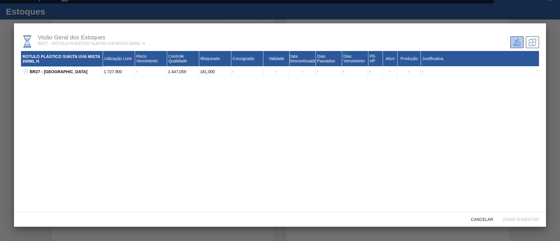
click at [24, 71] on icon at bounding box center [26, 71] width 4 height 4
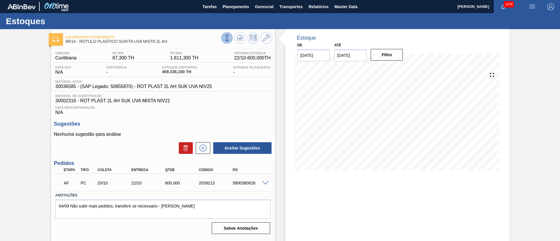
click at [228, 37] on icon at bounding box center [227, 38] width 6 height 6
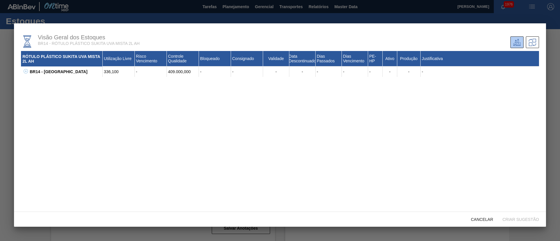
click at [24, 72] on icon at bounding box center [26, 71] width 4 height 4
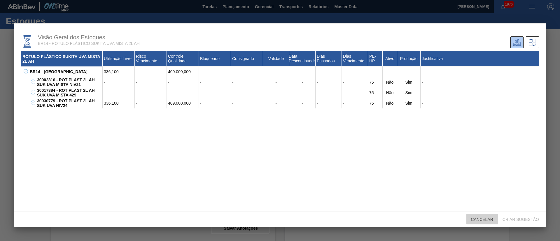
click at [479, 218] on span "Cancelar" at bounding box center [481, 219] width 31 height 5
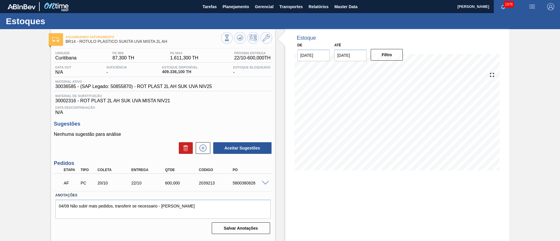
click at [266, 184] on span at bounding box center [265, 183] width 7 height 4
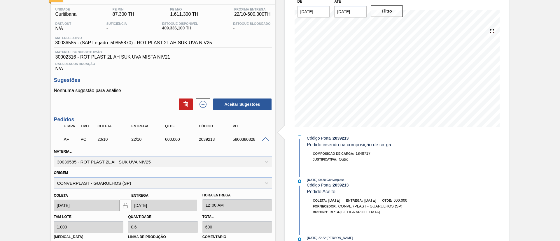
scroll to position [87, 0]
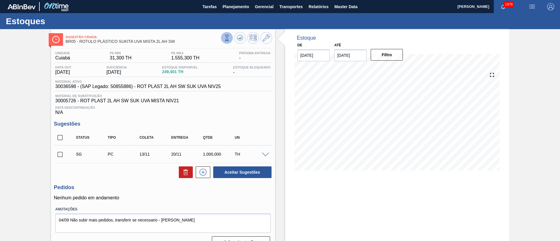
click at [228, 40] on icon at bounding box center [227, 38] width 6 height 6
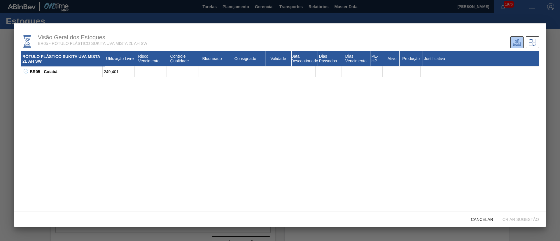
click at [27, 72] on icon at bounding box center [26, 71] width 4 height 4
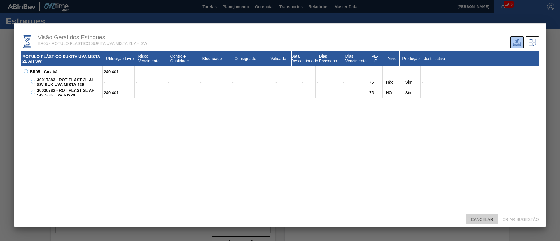
click at [486, 218] on span "Cancelar" at bounding box center [481, 219] width 31 height 5
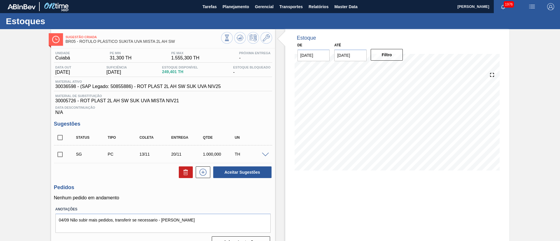
click at [20, 188] on div "Sugestão Criada BR05 - RÓTULO PLÁSTICO SUKITA UVA MISTA 2L AH SW Unidade Cuiabá…" at bounding box center [280, 141] width 560 height 224
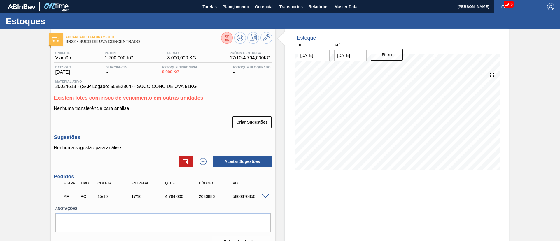
click at [265, 195] on span at bounding box center [265, 196] width 7 height 4
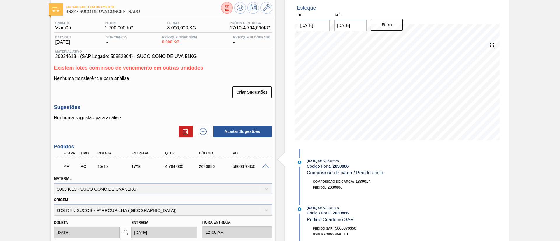
scroll to position [44, 0]
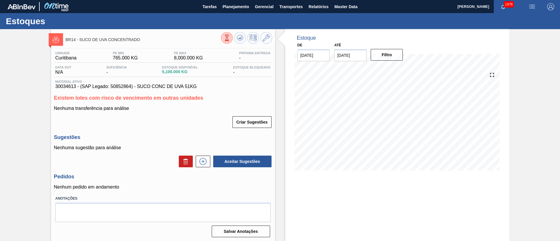
click at [222, 39] on button at bounding box center [227, 38] width 12 height 12
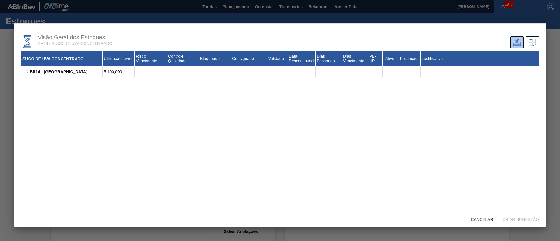
click at [25, 69] on icon at bounding box center [26, 71] width 4 height 4
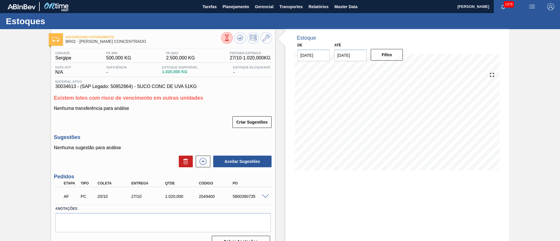
click at [228, 36] on icon at bounding box center [227, 38] width 6 height 6
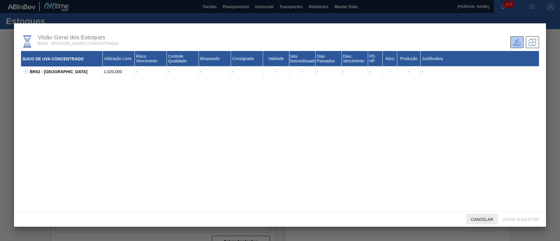
click at [474, 215] on div "Cancelar" at bounding box center [481, 219] width 31 height 11
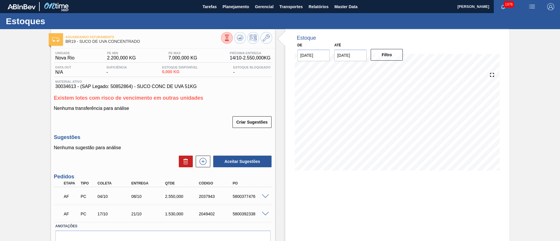
click at [266, 196] on span at bounding box center [265, 196] width 7 height 4
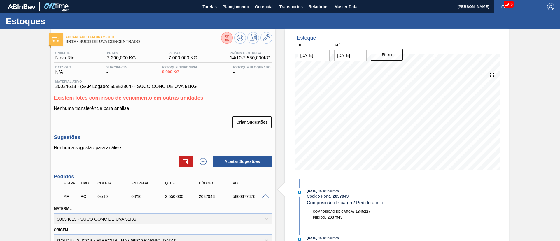
click at [262, 195] on span at bounding box center [265, 196] width 7 height 4
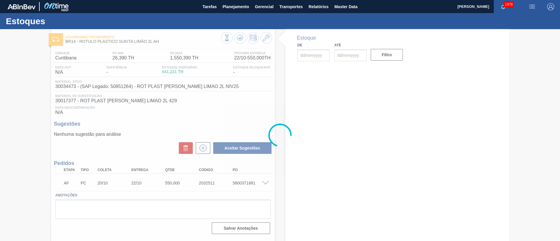
type input "[DATE]"
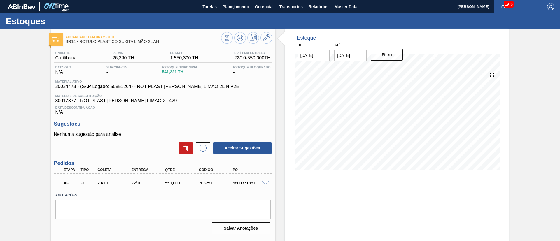
click at [262, 185] on div "5800371881" at bounding box center [250, 183] width 38 height 5
click at [262, 183] on span at bounding box center [265, 183] width 7 height 4
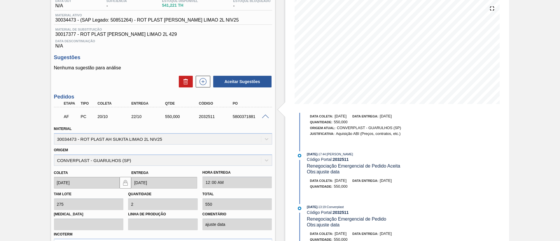
scroll to position [52, 0]
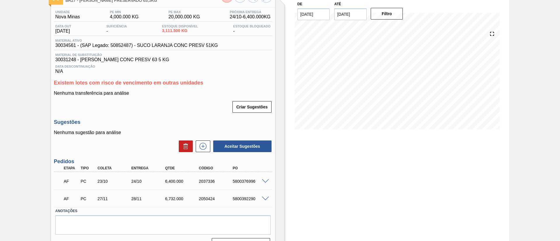
scroll to position [55, 0]
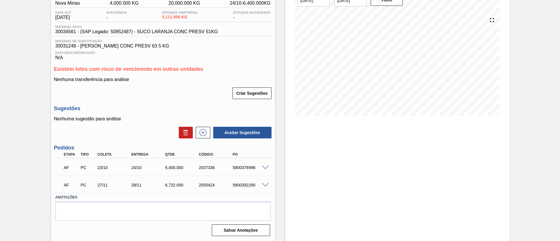
click at [263, 166] on span at bounding box center [265, 168] width 7 height 4
type input "6.400"
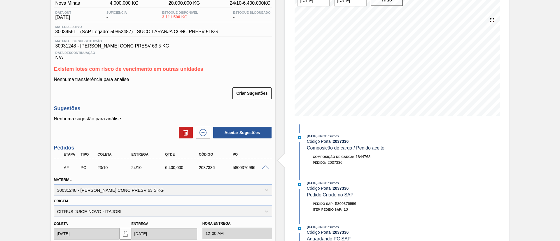
click at [263, 167] on span at bounding box center [265, 168] width 7 height 4
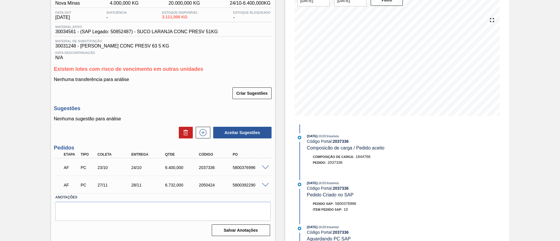
click at [262, 184] on span at bounding box center [265, 185] width 7 height 4
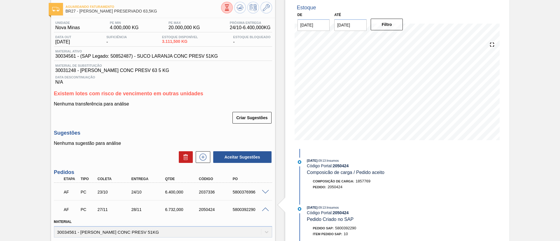
scroll to position [11, 0]
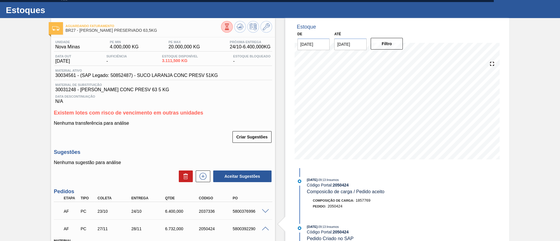
click at [224, 29] on icon at bounding box center [227, 27] width 6 height 6
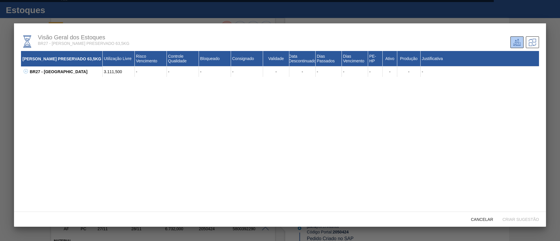
click at [25, 70] on icon at bounding box center [26, 71] width 4 height 4
click at [480, 219] on span "Cancelar" at bounding box center [481, 219] width 31 height 5
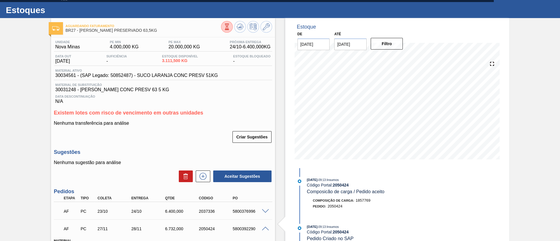
scroll to position [55, 0]
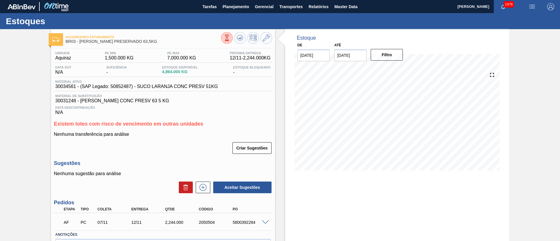
click at [222, 41] on button at bounding box center [227, 38] width 12 height 12
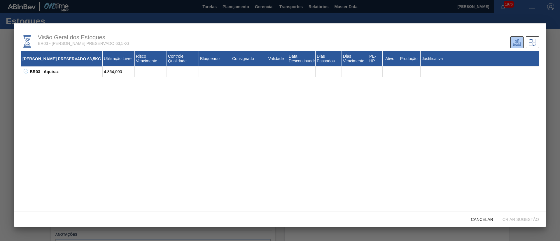
click at [24, 69] on icon at bounding box center [26, 71] width 4 height 4
click at [492, 220] on span "Cancelar" at bounding box center [481, 219] width 31 height 5
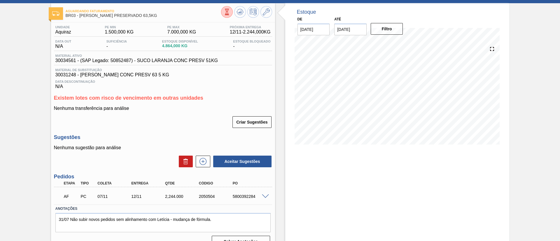
scroll to position [37, 0]
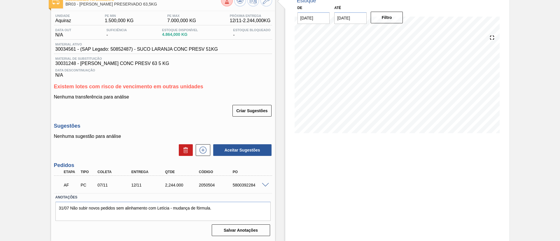
click at [263, 184] on span at bounding box center [265, 185] width 7 height 4
type input "2.244"
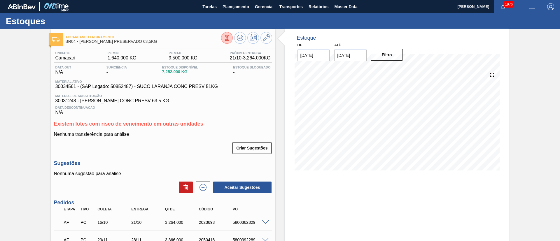
click at [224, 38] on icon at bounding box center [227, 38] width 6 height 6
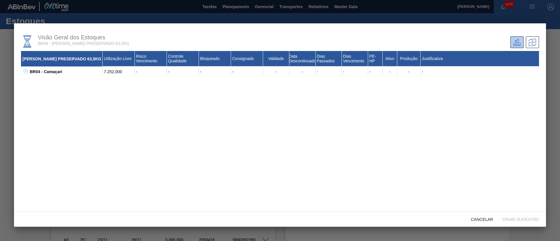
click at [24, 72] on icon at bounding box center [26, 71] width 4 height 4
click at [477, 215] on div "Cancelar" at bounding box center [481, 219] width 31 height 11
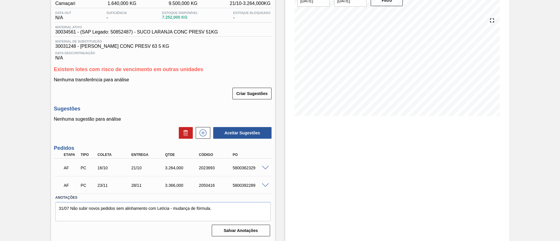
scroll to position [55, 0]
click at [267, 166] on span at bounding box center [265, 168] width 7 height 4
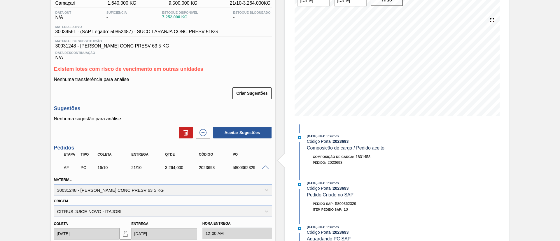
click at [267, 166] on span at bounding box center [265, 168] width 7 height 4
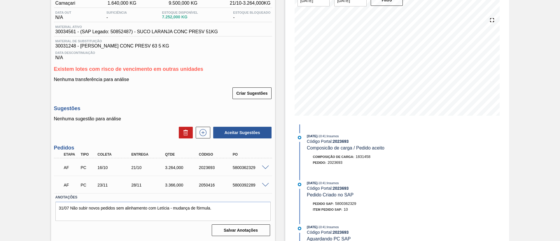
click at [265, 182] on div "AF PC 23/11 28/11 3.366,000 2050416 5800392289" at bounding box center [163, 184] width 218 height 15
click at [265, 184] on span at bounding box center [265, 185] width 7 height 4
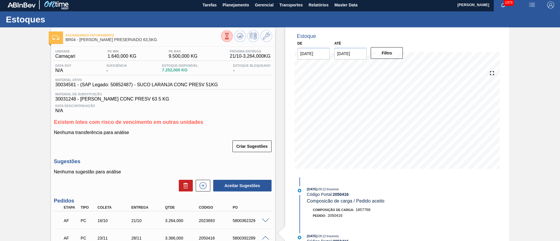
scroll to position [0, 0]
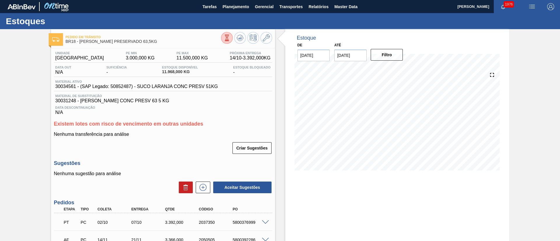
click at [226, 36] on icon at bounding box center [227, 38] width 6 height 6
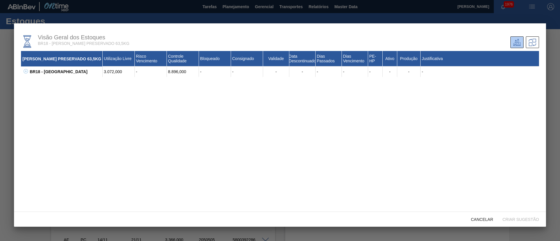
click at [27, 72] on icon at bounding box center [26, 71] width 4 height 4
click at [486, 222] on div "Cancelar" at bounding box center [481, 219] width 31 height 11
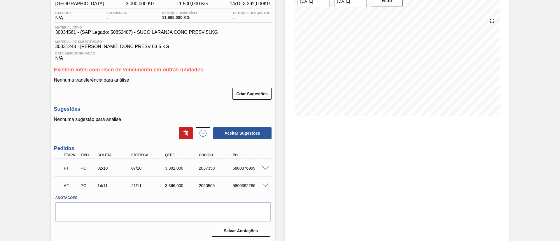
scroll to position [55, 0]
click at [266, 164] on div "PT PC 02/10 07/10 3.392,000 2037350 5800376999" at bounding box center [163, 167] width 218 height 15
click at [264, 166] on span at bounding box center [265, 168] width 7 height 4
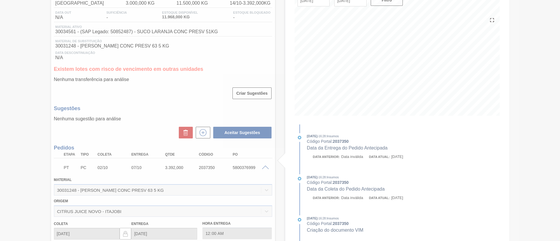
click at [264, 166] on div at bounding box center [280, 120] width 560 height 241
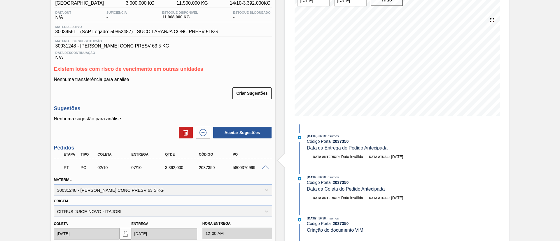
click at [264, 166] on span at bounding box center [265, 168] width 7 height 4
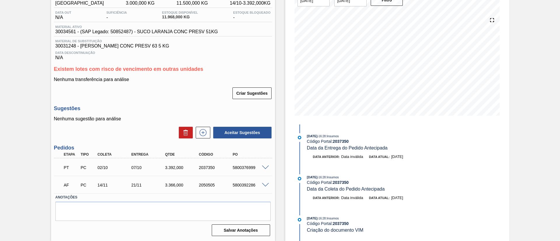
click at [266, 184] on span at bounding box center [265, 185] width 7 height 4
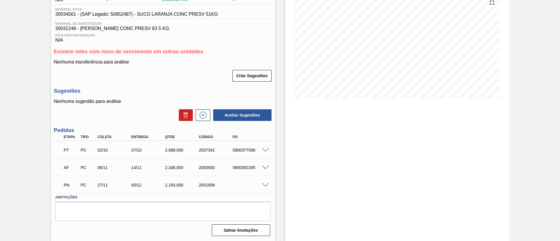
scroll to position [29, 0]
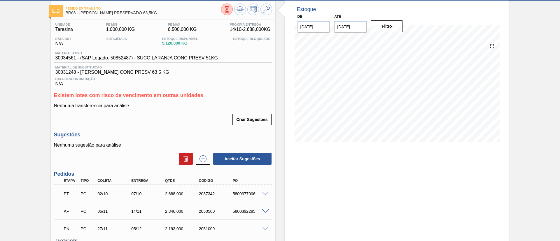
click at [225, 11] on icon at bounding box center [227, 9] width 6 height 6
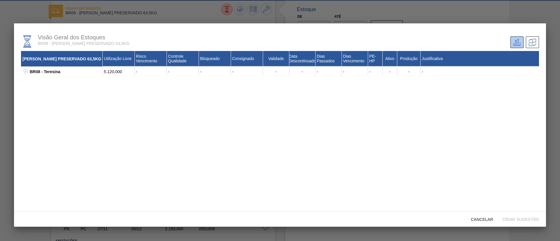
click at [28, 72] on div "BR08 - Teresina 5.120,000 - - - - - - - - - - - - 30031248 - SUCO LARANJA CONC …" at bounding box center [280, 71] width 518 height 10
click at [26, 70] on icon at bounding box center [26, 71] width 4 height 4
click at [479, 219] on span "Cancelar" at bounding box center [481, 219] width 31 height 5
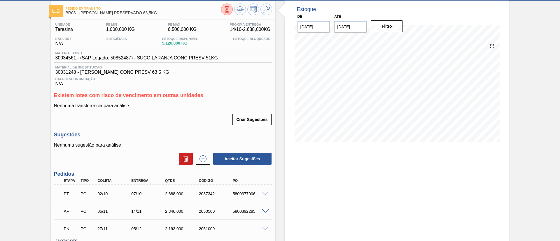
click at [266, 192] on span at bounding box center [265, 194] width 7 height 4
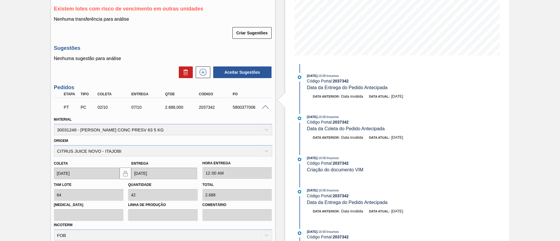
scroll to position [116, 0]
click at [263, 104] on span at bounding box center [265, 106] width 7 height 4
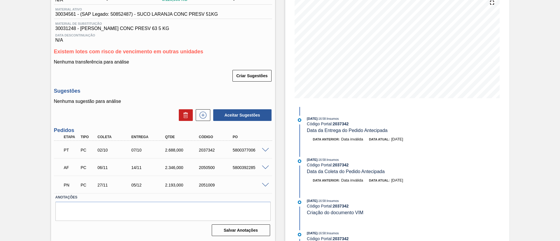
scroll to position [72, 0]
click at [262, 166] on span at bounding box center [265, 168] width 7 height 4
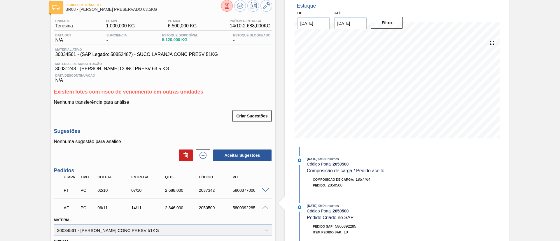
scroll to position [29, 0]
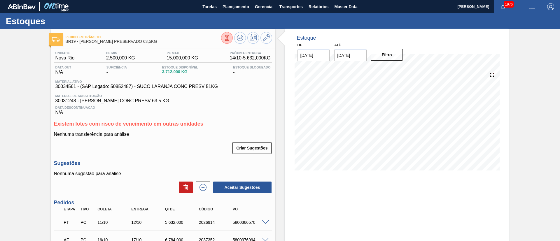
scroll to position [44, 0]
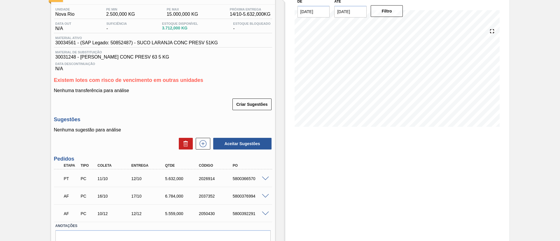
click at [263, 177] on span at bounding box center [265, 179] width 7 height 4
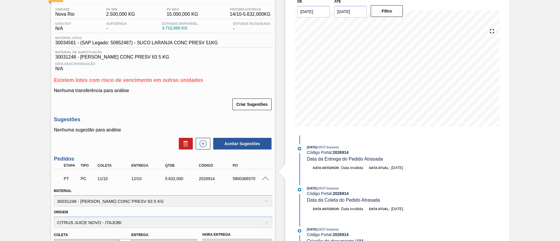
click at [263, 177] on span at bounding box center [265, 179] width 7 height 4
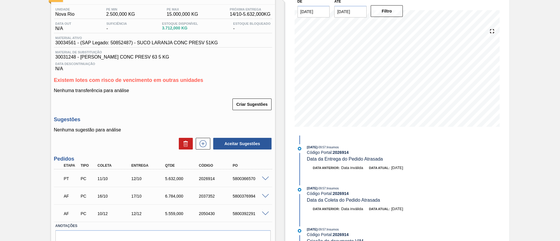
click at [264, 196] on span at bounding box center [265, 196] width 7 height 4
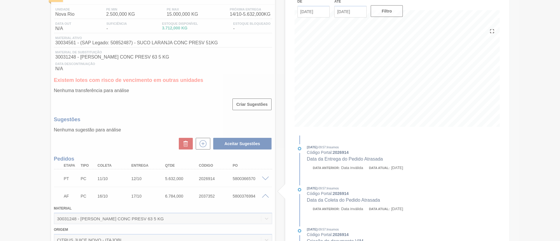
click at [264, 196] on div at bounding box center [280, 120] width 560 height 241
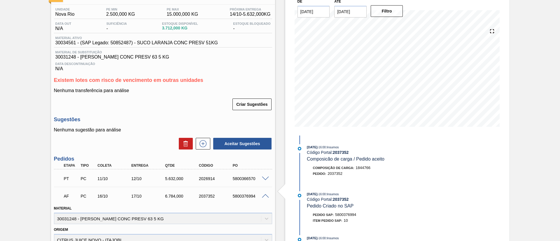
click at [264, 196] on span at bounding box center [265, 196] width 7 height 4
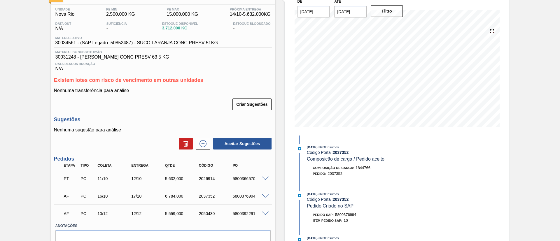
click at [265, 212] on span at bounding box center [265, 214] width 7 height 4
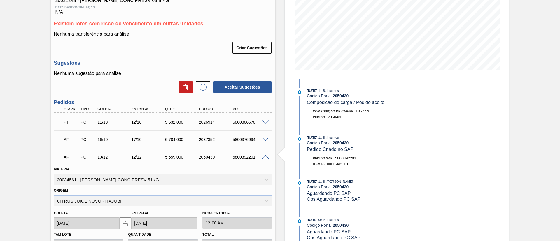
scroll to position [87, 0]
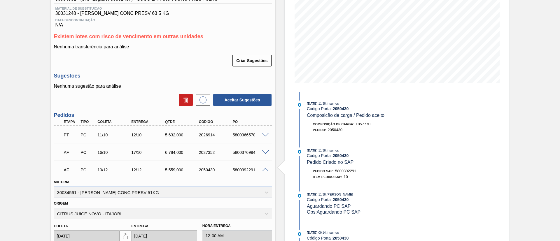
click at [265, 171] on span at bounding box center [265, 170] width 7 height 4
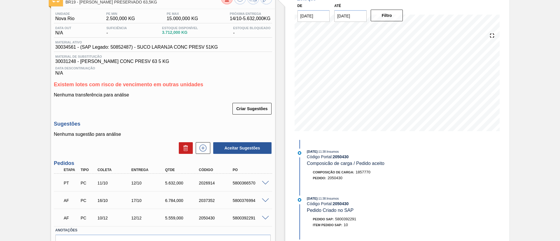
scroll to position [29, 0]
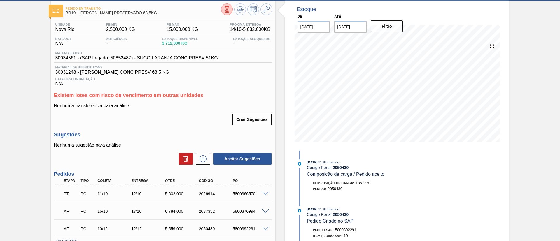
click at [228, 11] on icon at bounding box center [227, 9] width 6 height 6
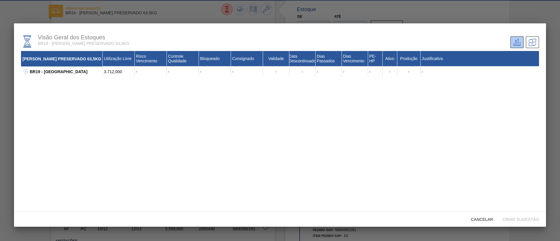
click at [24, 69] on icon at bounding box center [26, 71] width 4 height 4
click at [482, 220] on span "Cancelar" at bounding box center [481, 219] width 31 height 5
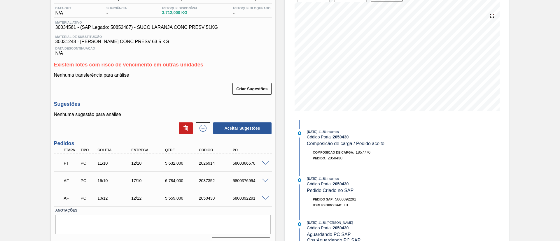
scroll to position [72, 0]
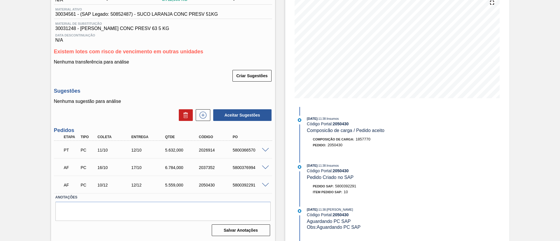
click at [265, 167] on span at bounding box center [265, 168] width 7 height 4
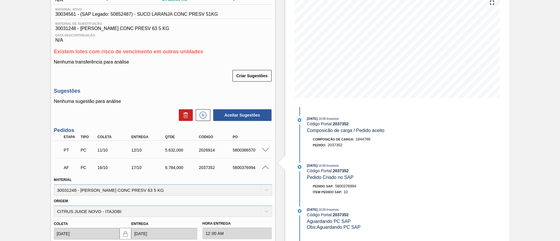
click at [265, 149] on span at bounding box center [265, 150] width 7 height 4
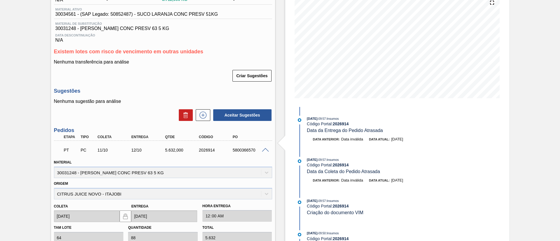
click at [264, 148] on span at bounding box center [265, 150] width 7 height 4
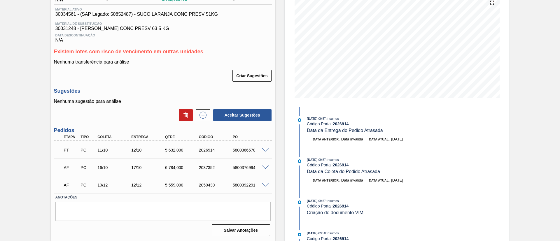
click at [265, 166] on span at bounding box center [265, 168] width 7 height 4
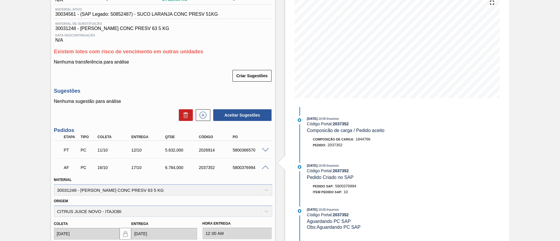
click at [265, 166] on span at bounding box center [265, 168] width 7 height 4
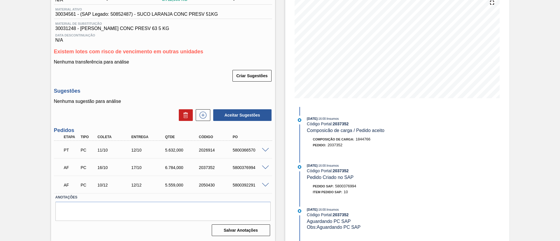
click at [265, 184] on span at bounding box center [265, 185] width 7 height 4
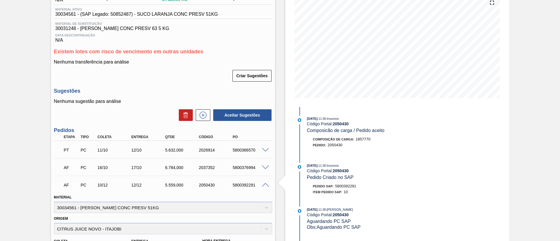
scroll to position [29, 0]
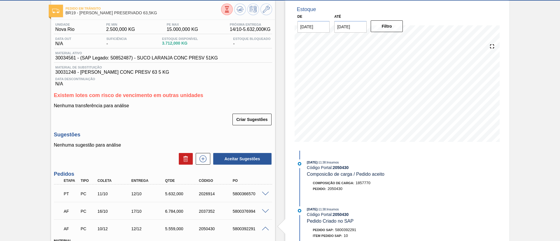
click at [58, 59] on span "30034561 - (SAP Legado: 50852487) - SUCO LARANJA CONC PRESV 51KG" at bounding box center [136, 57] width 162 height 5
copy span "30034561"
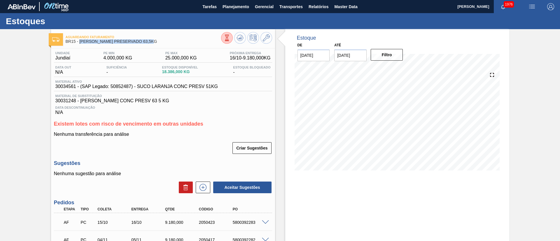
drag, startPoint x: 80, startPoint y: 41, endPoint x: 159, endPoint y: 42, distance: 78.4
click at [159, 42] on span "BR15 - [PERSON_NAME] PRESERVADO 63,5KG" at bounding box center [143, 41] width 155 height 4
copy span "[PERSON_NAME] PRESERVADO 63,5KG"
click at [221, 41] on button at bounding box center [227, 38] width 12 height 12
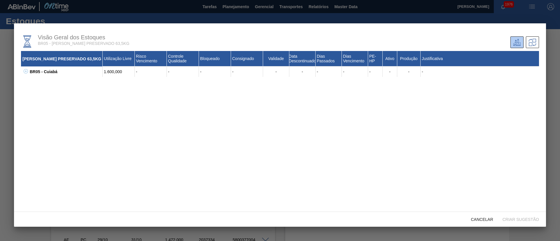
click at [27, 69] on icon at bounding box center [26, 71] width 4 height 4
click at [479, 222] on div "Cancelar" at bounding box center [481, 219] width 31 height 11
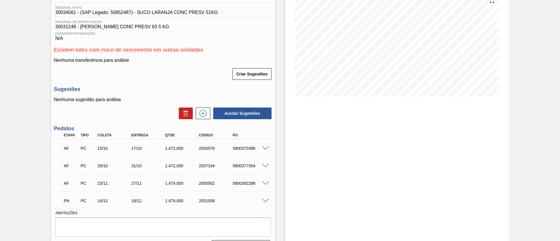
scroll to position [87, 0]
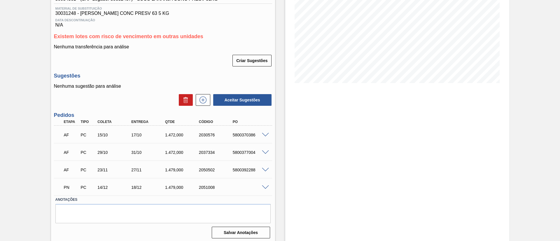
click at [264, 136] on span at bounding box center [265, 135] width 7 height 4
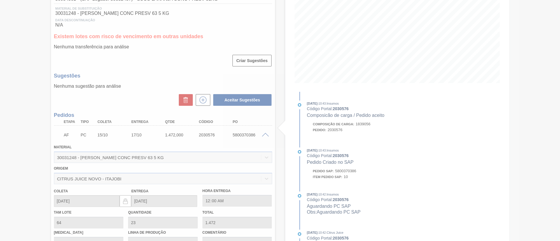
click at [264, 136] on div at bounding box center [280, 120] width 560 height 241
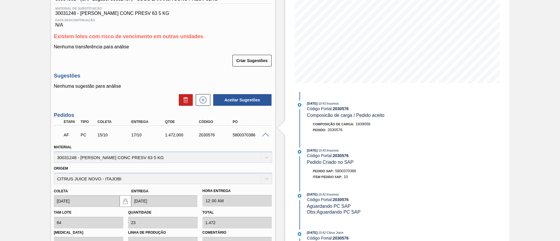
click at [262, 134] on span at bounding box center [265, 135] width 7 height 4
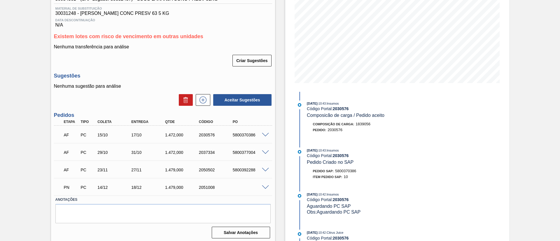
click at [265, 152] on span at bounding box center [265, 152] width 7 height 4
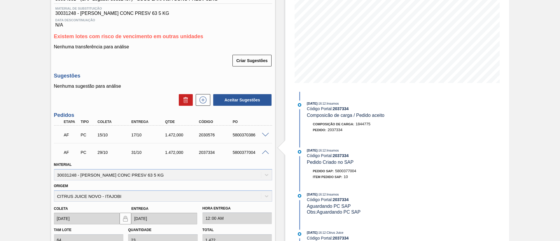
click at [265, 152] on span at bounding box center [265, 152] width 7 height 4
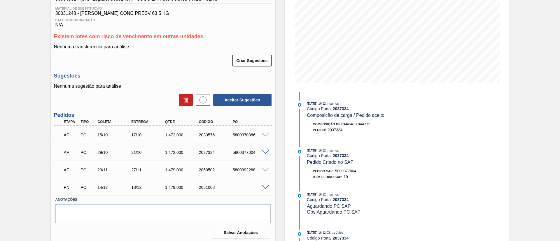
click at [262, 170] on span at bounding box center [265, 170] width 7 height 4
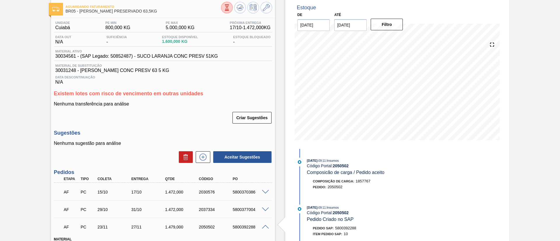
scroll to position [44, 0]
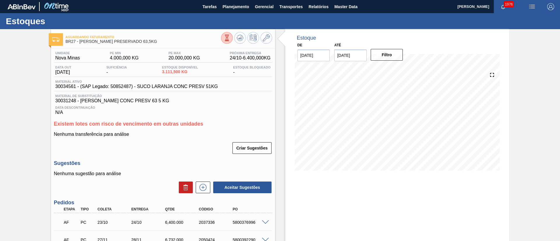
scroll to position [44, 0]
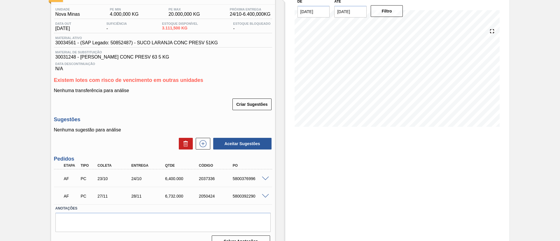
click at [262, 179] on span at bounding box center [265, 179] width 7 height 4
type input "6.400"
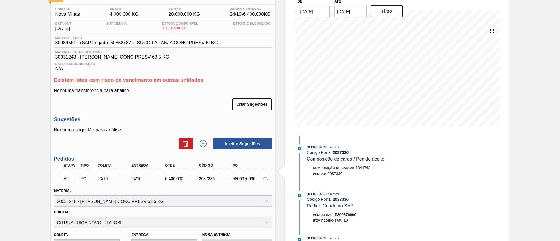
click at [263, 177] on span at bounding box center [265, 179] width 7 height 4
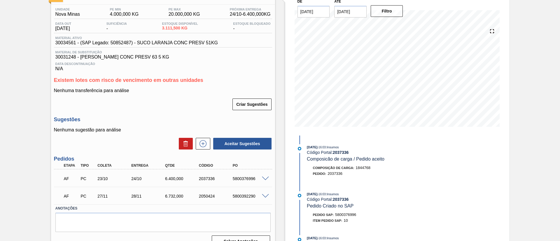
click at [263, 195] on span at bounding box center [265, 196] width 7 height 4
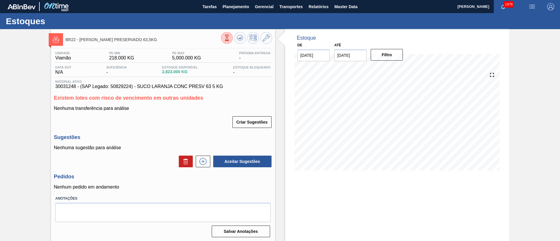
click at [226, 39] on icon at bounding box center [226, 39] width 0 height 0
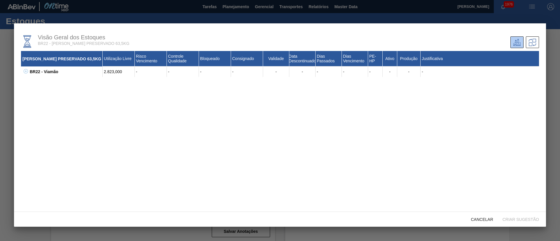
click at [26, 71] on icon at bounding box center [26, 71] width 4 height 4
click at [474, 217] on span "Cancelar" at bounding box center [481, 219] width 31 height 5
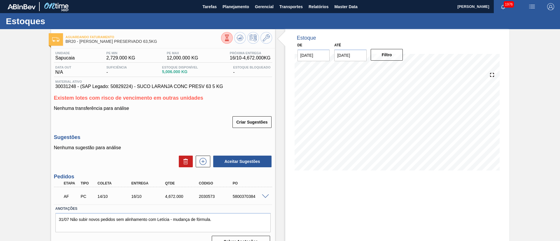
click at [227, 43] on button at bounding box center [227, 38] width 12 height 12
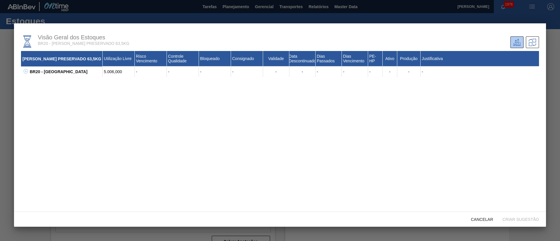
click at [27, 70] on icon at bounding box center [26, 71] width 4 height 4
click at [481, 221] on span "Cancelar" at bounding box center [481, 219] width 31 height 5
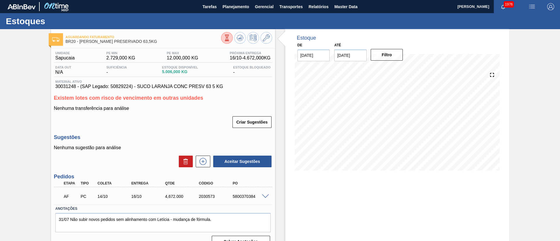
click at [264, 197] on span at bounding box center [265, 196] width 7 height 4
type input "4.672"
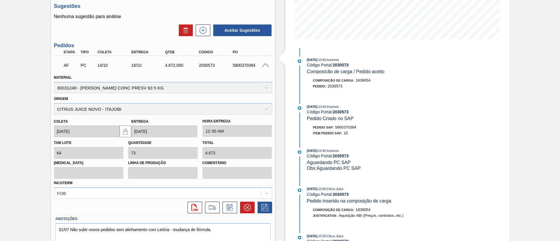
scroll to position [153, 0]
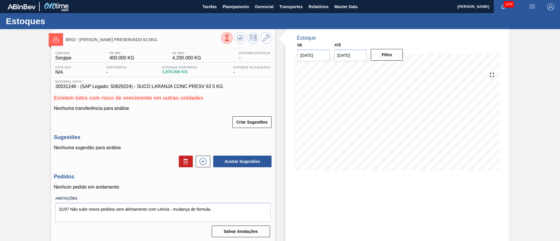
click at [228, 35] on icon at bounding box center [227, 38] width 6 height 6
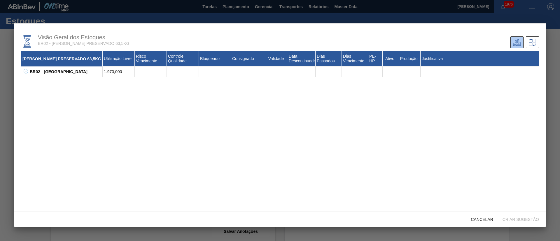
click at [25, 74] on button at bounding box center [25, 72] width 6 height 6
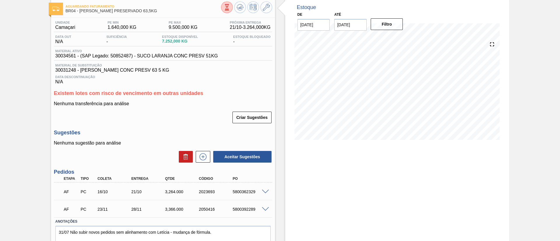
scroll to position [44, 0]
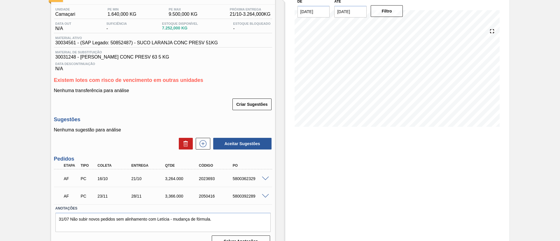
click at [264, 175] on div "AF PC 16/10 21/10 3,264.000 2023693 5800362329" at bounding box center [163, 178] width 218 height 15
click at [264, 178] on span at bounding box center [265, 179] width 7 height 4
type input "3.264"
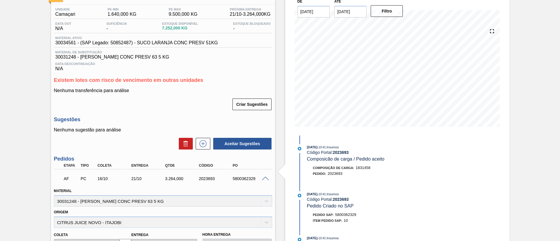
click at [264, 178] on span at bounding box center [265, 179] width 7 height 4
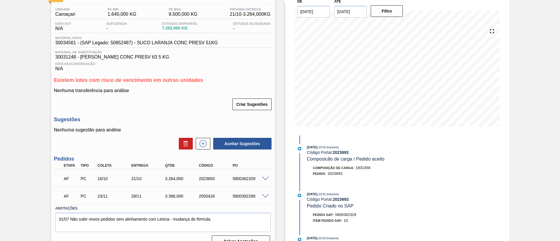
click at [263, 196] on span at bounding box center [265, 196] width 7 height 4
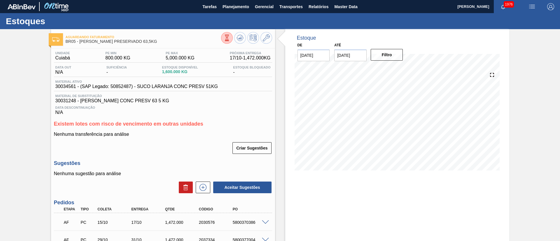
scroll to position [44, 0]
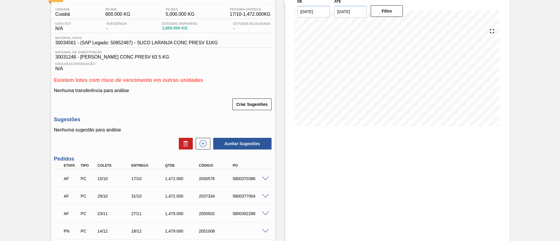
click at [267, 178] on span at bounding box center [265, 179] width 7 height 4
type input "1.472"
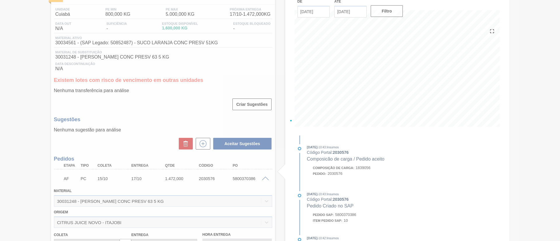
click at [264, 179] on div at bounding box center [280, 120] width 560 height 241
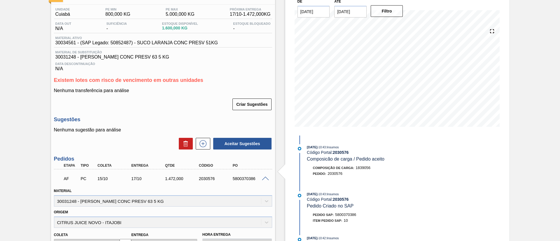
click at [265, 177] on span at bounding box center [265, 179] width 7 height 4
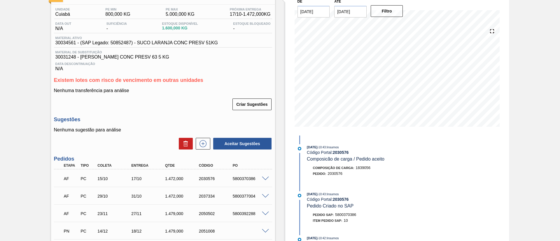
click at [263, 196] on span at bounding box center [265, 196] width 7 height 4
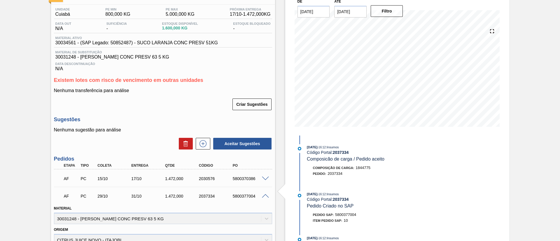
click at [263, 196] on span at bounding box center [265, 196] width 7 height 4
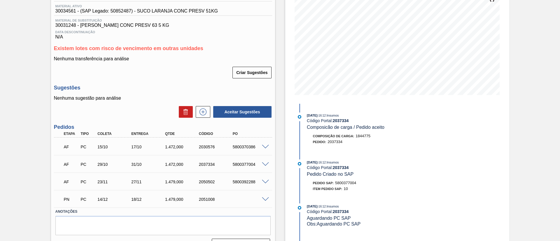
scroll to position [87, 0]
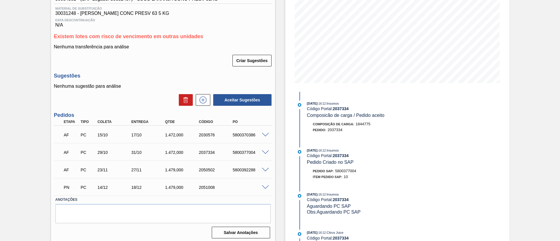
click at [267, 169] on span at bounding box center [265, 170] width 7 height 4
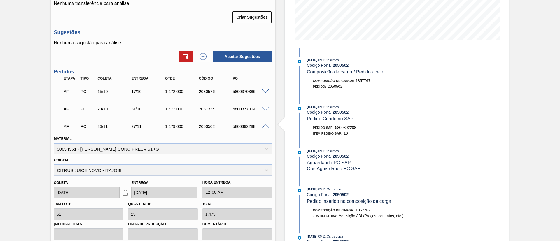
scroll to position [131, 0]
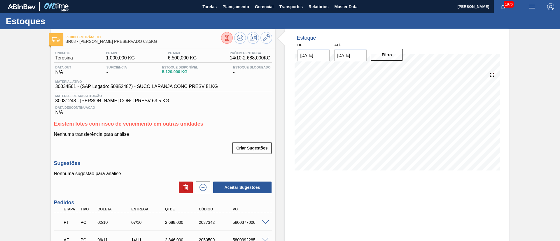
scroll to position [72, 0]
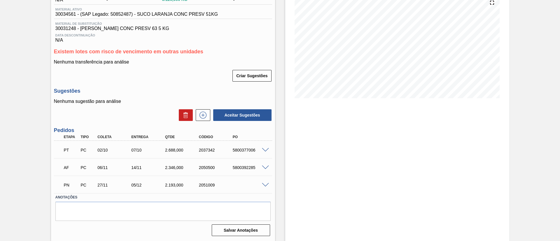
click at [265, 148] on span at bounding box center [265, 150] width 7 height 4
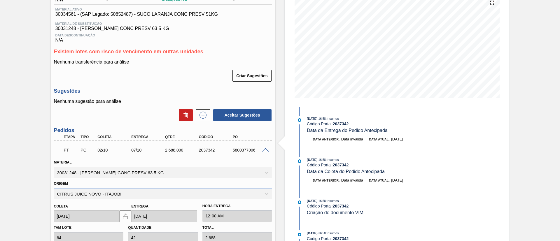
click at [265, 148] on span at bounding box center [265, 150] width 7 height 4
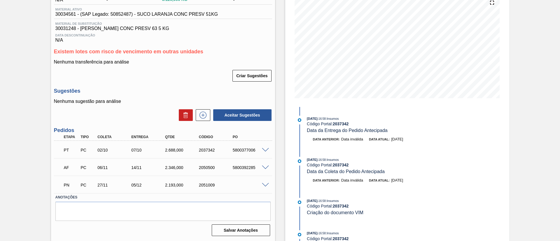
click at [263, 166] on span at bounding box center [265, 168] width 7 height 4
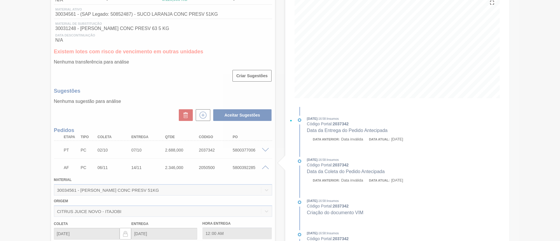
click at [263, 166] on div at bounding box center [280, 120] width 560 height 241
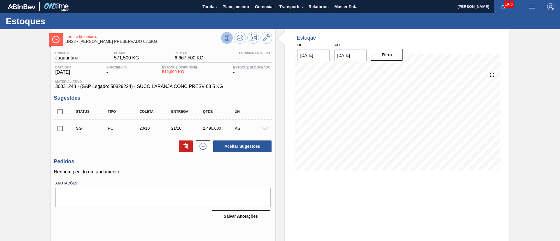
click at [226, 39] on icon at bounding box center [227, 38] width 6 height 6
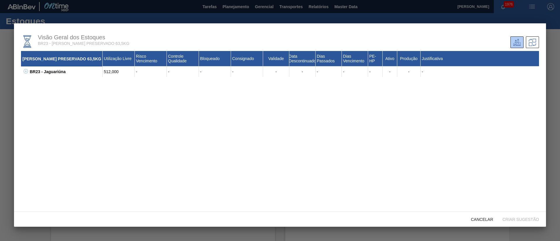
click at [25, 72] on icon at bounding box center [26, 71] width 4 height 4
click at [474, 218] on span "Cancelar" at bounding box center [481, 219] width 31 height 5
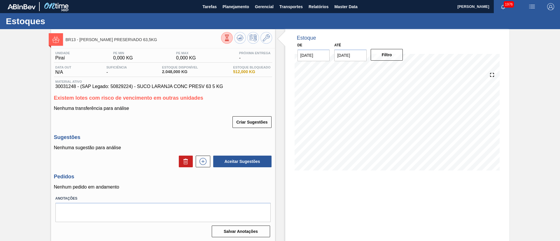
click at [225, 36] on icon at bounding box center [227, 38] width 6 height 6
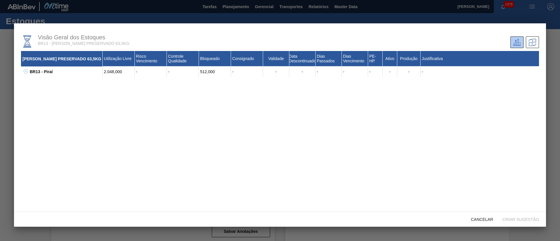
click at [24, 73] on icon at bounding box center [26, 71] width 4 height 4
click at [486, 220] on span "Cancelar" at bounding box center [481, 219] width 31 height 5
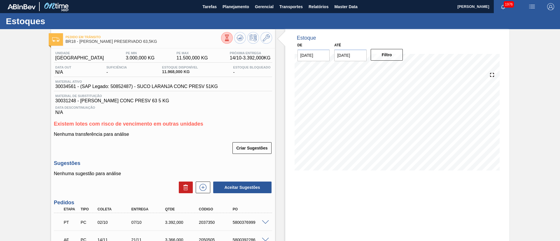
scroll to position [44, 0]
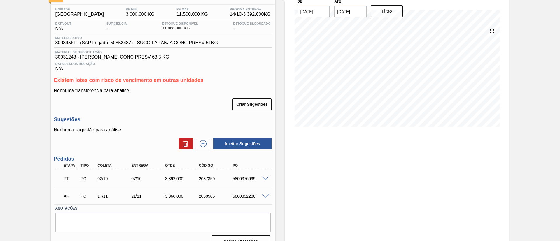
click at [265, 178] on span at bounding box center [265, 179] width 7 height 4
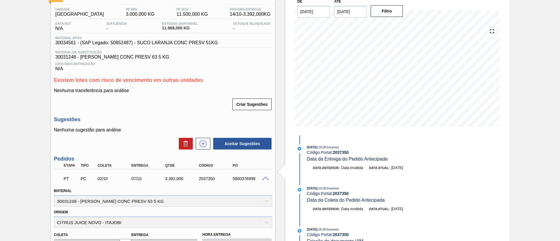
click at [265, 178] on span at bounding box center [265, 179] width 7 height 4
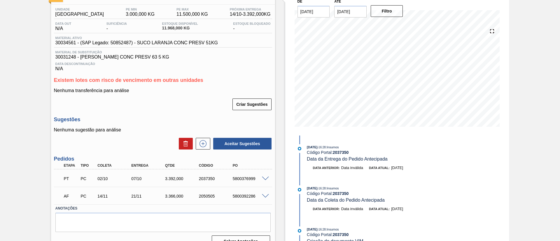
click at [264, 197] on span at bounding box center [265, 196] width 7 height 4
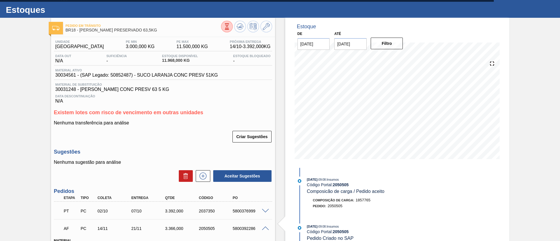
scroll to position [0, 0]
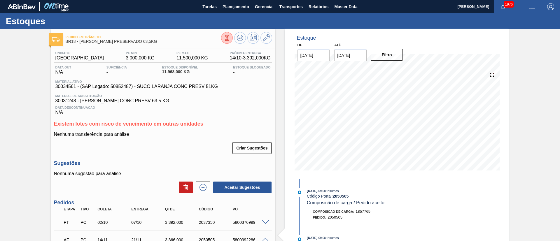
click at [226, 39] on icon at bounding box center [227, 38] width 6 height 6
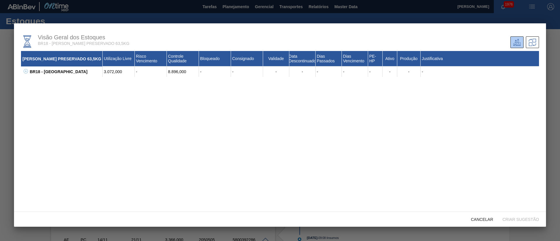
click at [28, 73] on button at bounding box center [25, 72] width 6 height 6
click at [476, 216] on div "Cancelar" at bounding box center [481, 219] width 31 height 11
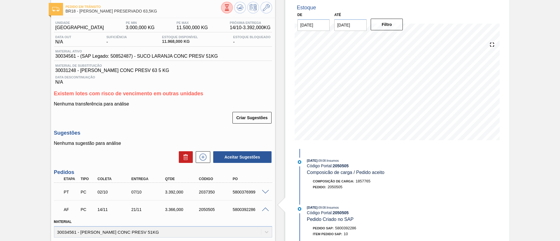
scroll to position [44, 0]
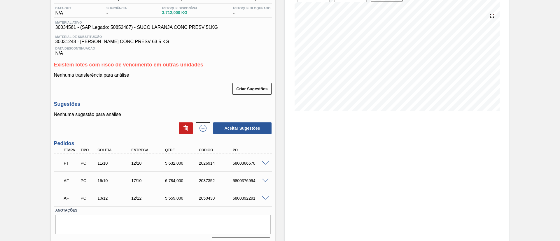
scroll to position [72, 0]
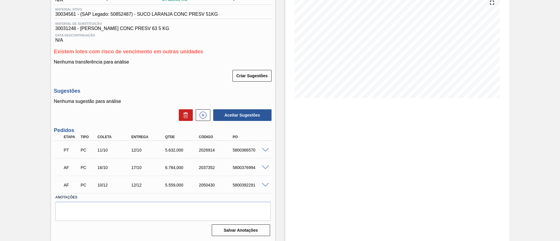
click at [264, 148] on span at bounding box center [265, 150] width 7 height 4
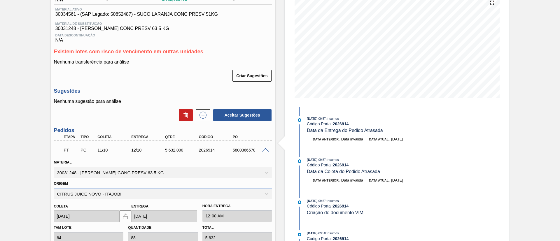
click at [264, 148] on span at bounding box center [265, 150] width 7 height 4
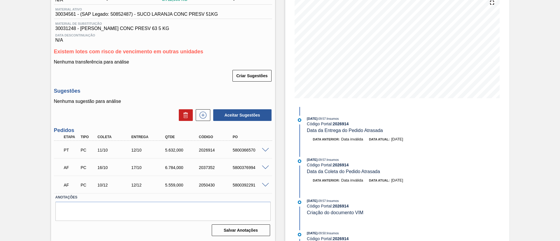
click at [266, 167] on span at bounding box center [265, 168] width 7 height 4
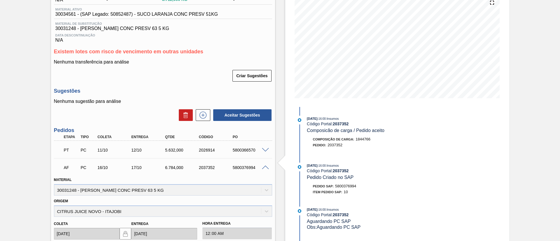
click at [266, 167] on span at bounding box center [265, 168] width 7 height 4
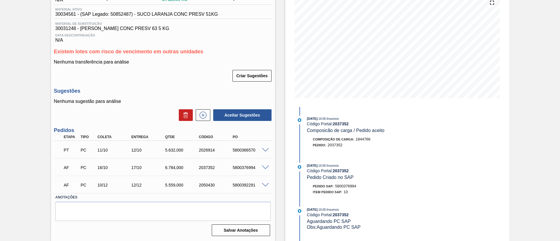
click at [262, 185] on span at bounding box center [265, 185] width 7 height 4
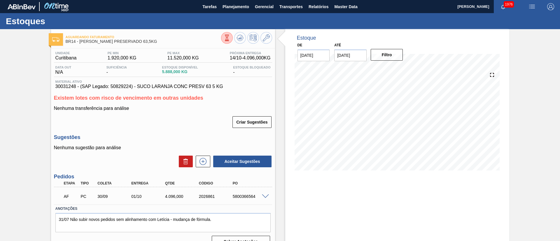
click at [266, 194] on span at bounding box center [265, 196] width 7 height 4
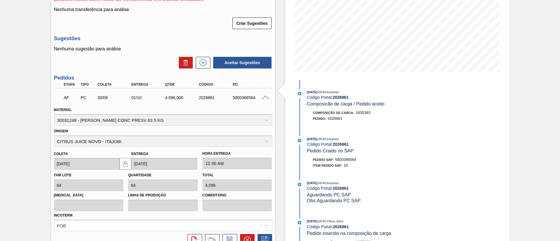
scroll to position [22, 0]
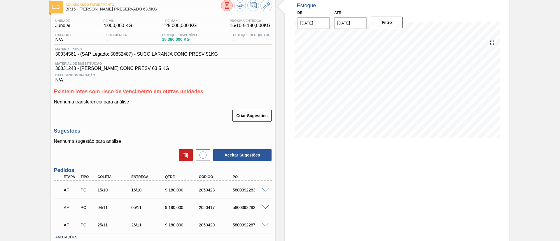
scroll to position [44, 0]
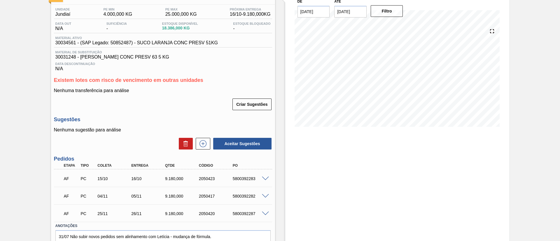
click at [264, 179] on span at bounding box center [265, 179] width 7 height 4
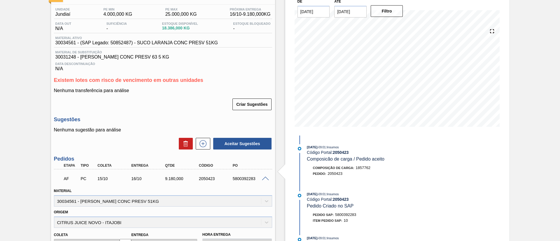
click at [265, 178] on span at bounding box center [265, 179] width 7 height 4
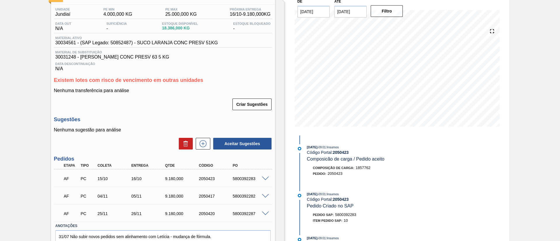
click at [264, 194] on span at bounding box center [265, 196] width 7 height 4
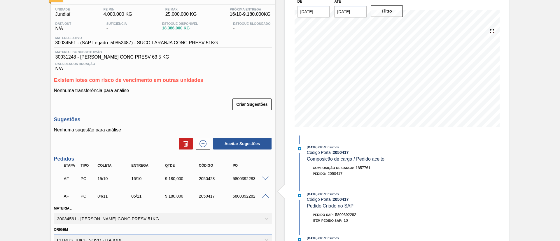
scroll to position [131, 0]
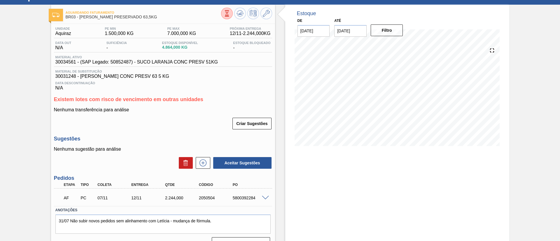
scroll to position [37, 0]
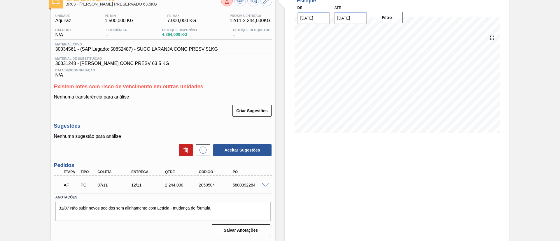
click at [265, 184] on span at bounding box center [265, 185] width 7 height 4
